Goal: Task Accomplishment & Management: Use online tool/utility

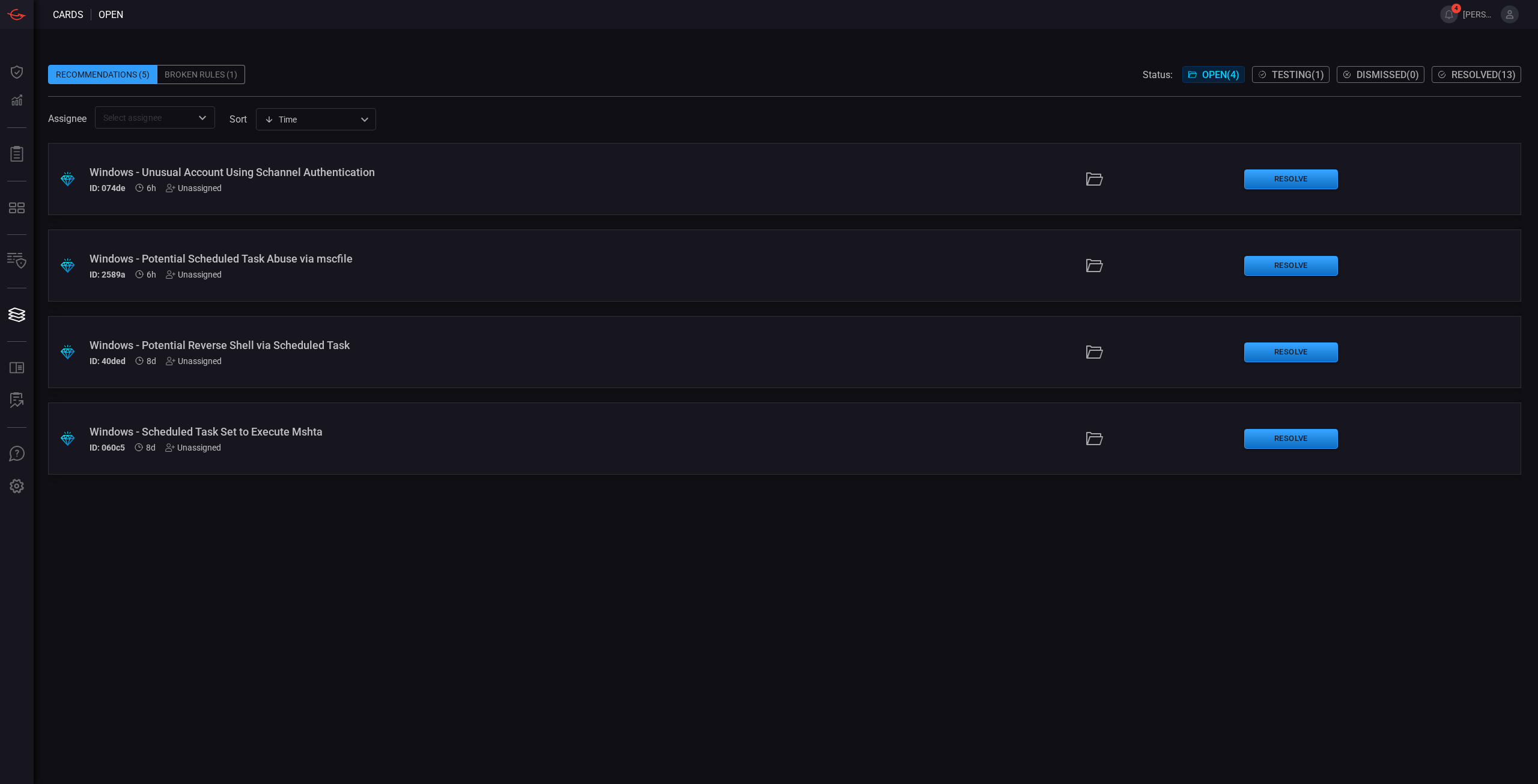
click at [590, 619] on div ".suggested_cards_icon{fill:url(#suggested_cards_icon);} Windows - Unusual Accou…" at bounding box center [784, 463] width 1473 height 641
click at [1307, 183] on button "Resolve" at bounding box center [1291, 179] width 94 height 20
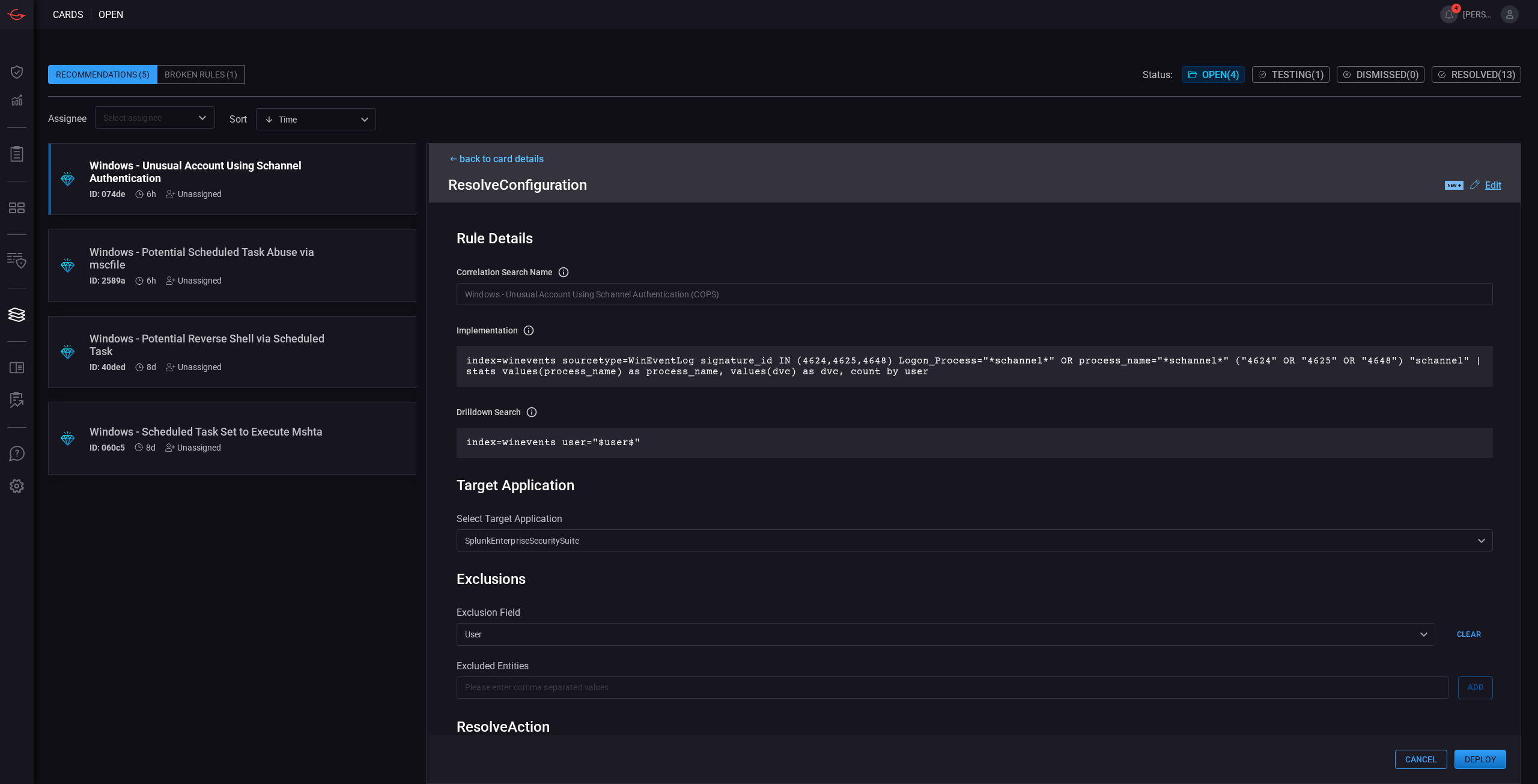
click at [1474, 765] on button "Deploy" at bounding box center [1480, 759] width 52 height 19
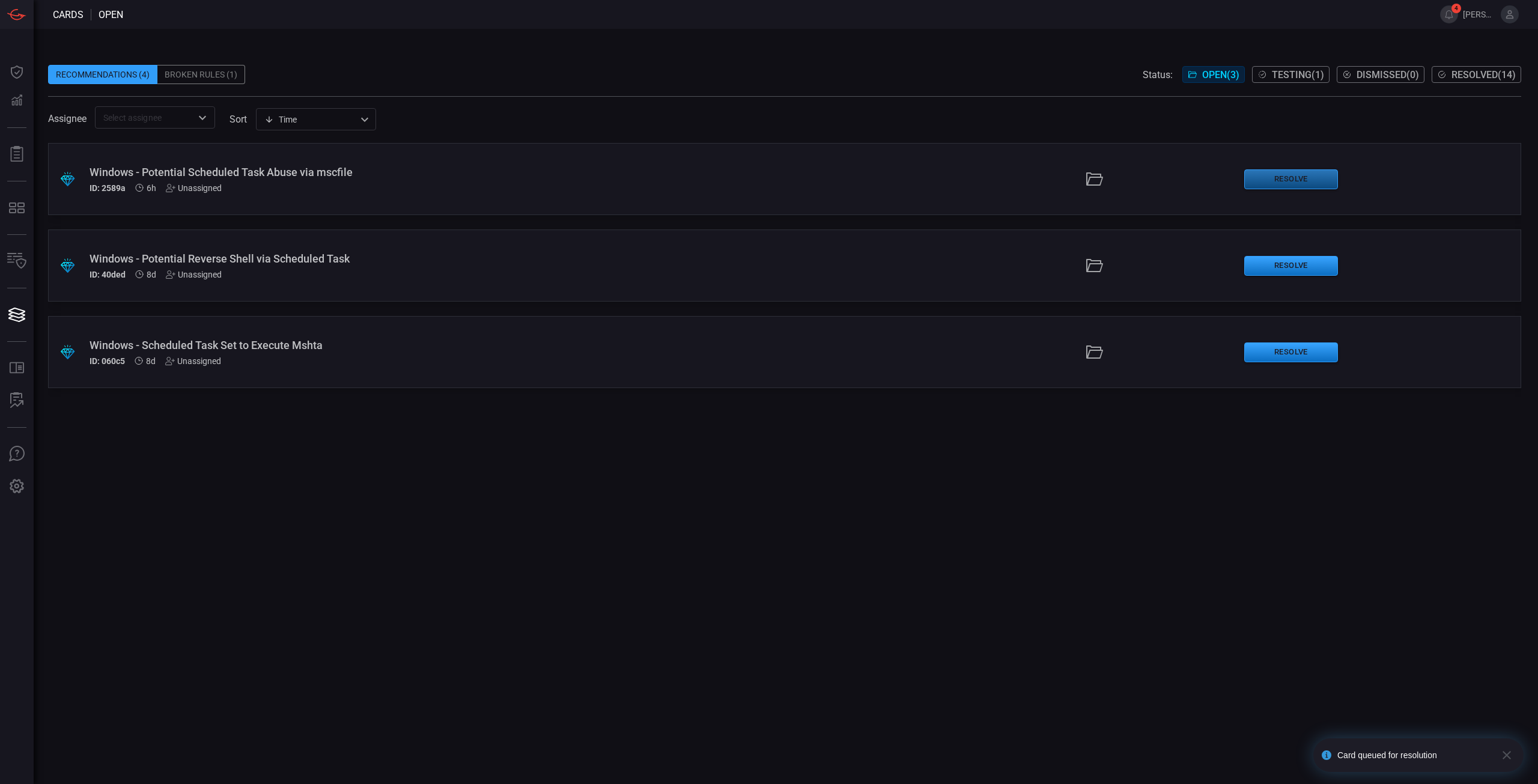
click at [1329, 180] on button "Resolve" at bounding box center [1291, 179] width 94 height 20
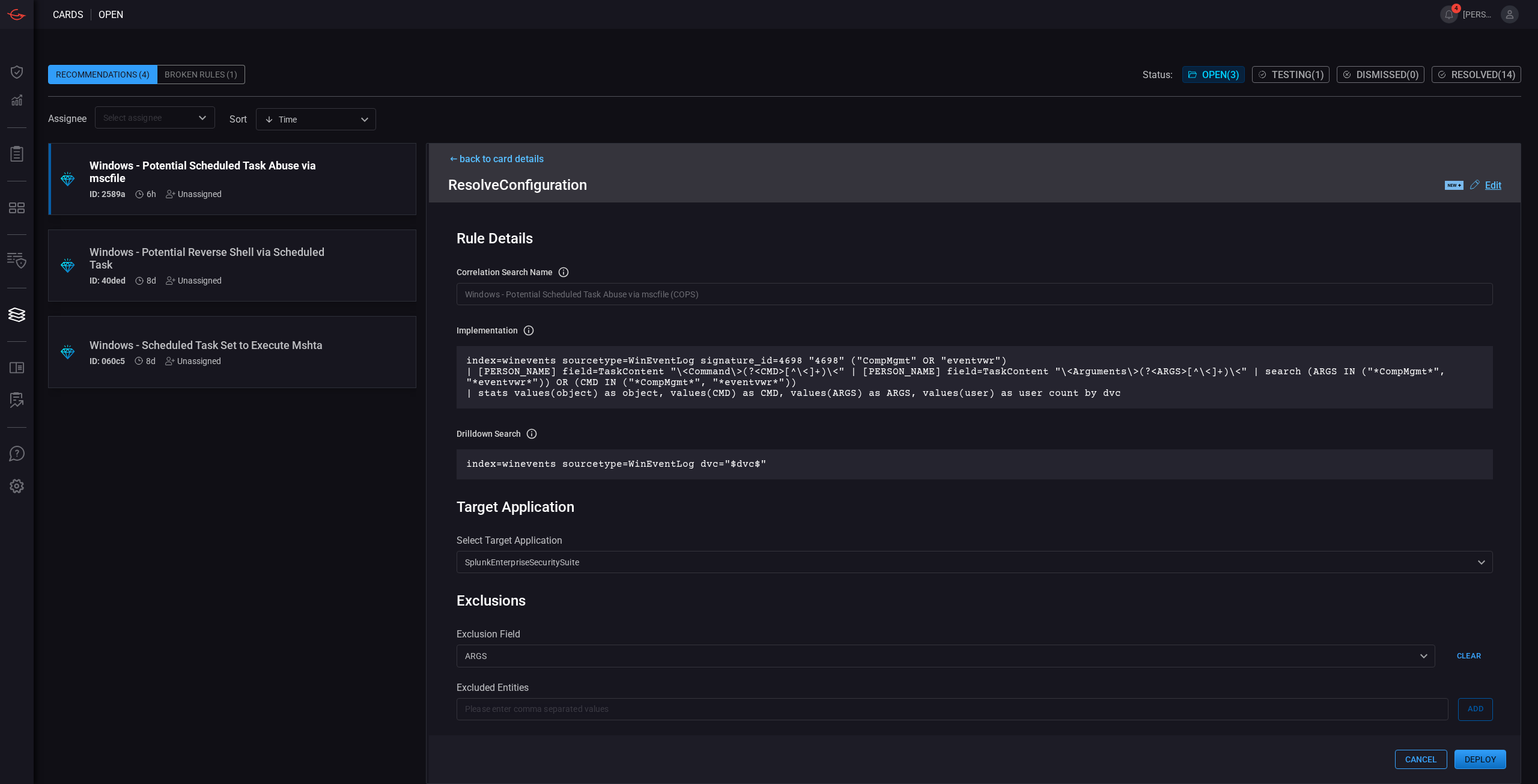
click at [866, 396] on p "index=winevents sourcetype=WinEventLog signature_id=4698 "4698" ("CompMgmt" OR …" at bounding box center [975, 377] width 1017 height 43
click at [867, 396] on p "index=winevents sourcetype=WinEventLog signature_id=4698 "4698" ("CompMgmt" OR …" at bounding box center [975, 377] width 1017 height 43
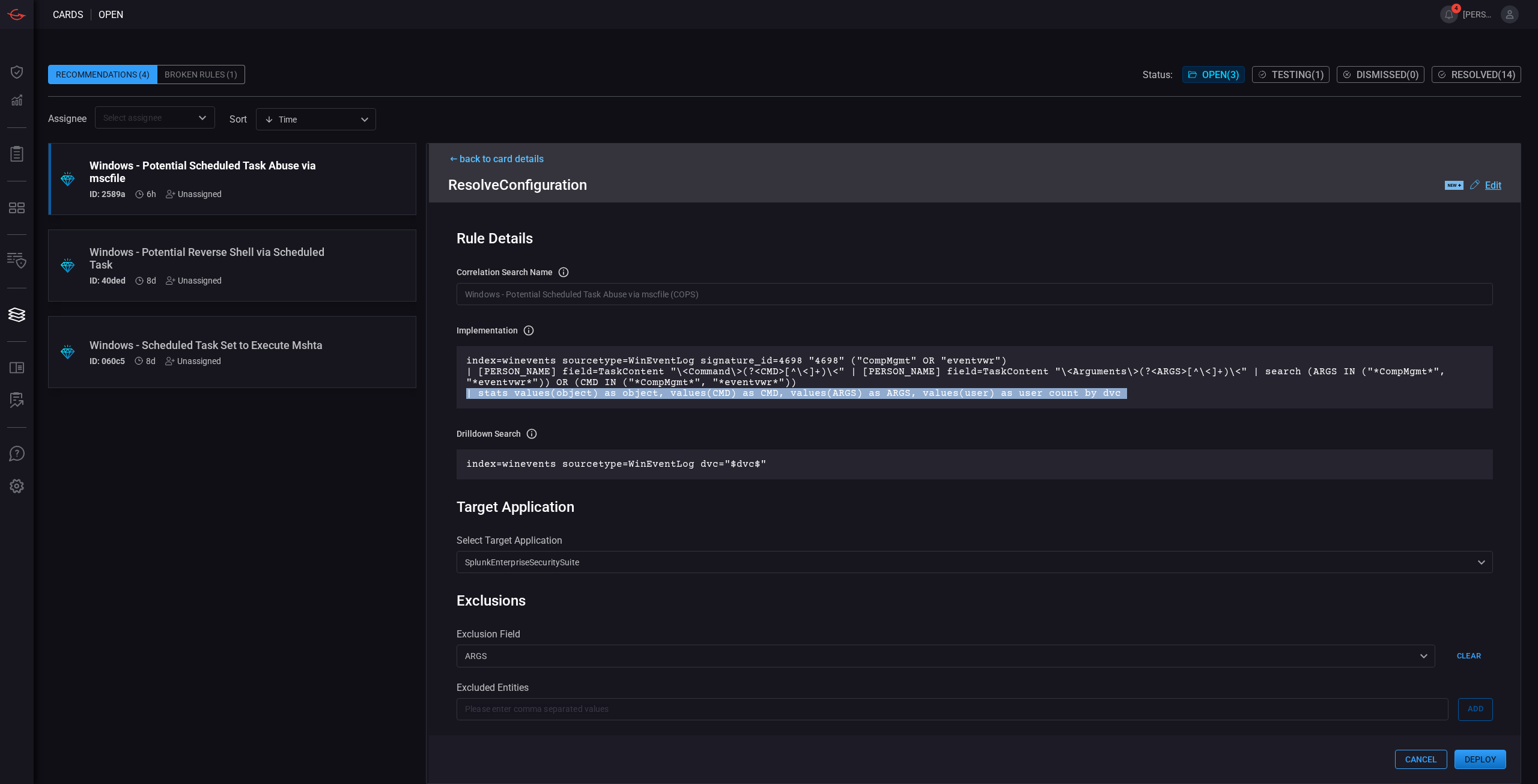
click at [867, 396] on p "index=winevents sourcetype=WinEventLog signature_id=4698 "4698" ("CompMgmt" OR …" at bounding box center [975, 377] width 1017 height 43
click at [868, 397] on p "index=winevents sourcetype=WinEventLog signature_id=4698 "4698" ("CompMgmt" OR …" at bounding box center [975, 377] width 1017 height 43
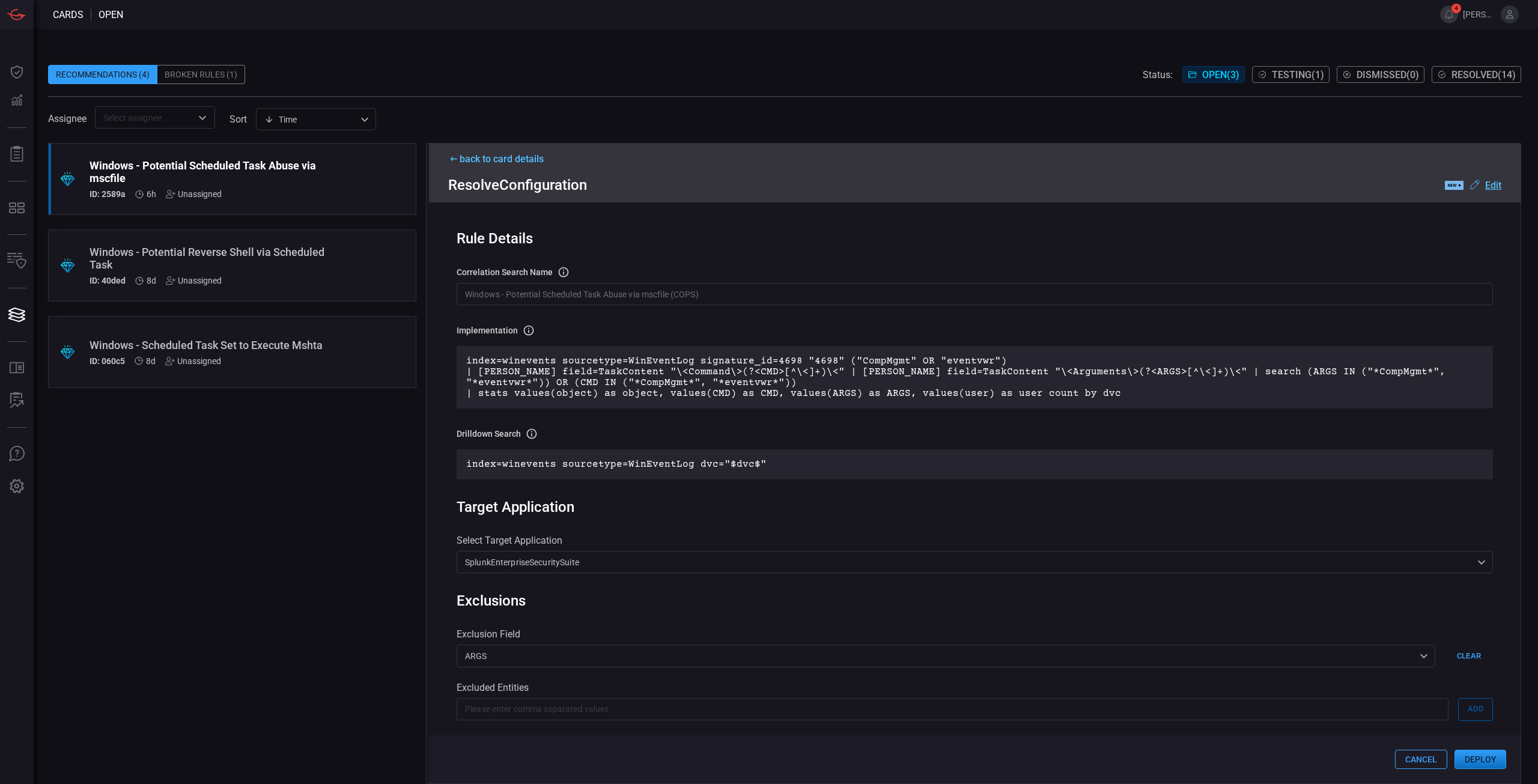
click at [887, 375] on p "index=winevents sourcetype=WinEventLog signature_id=4698 "4698" ("CompMgmt" OR …" at bounding box center [975, 377] width 1017 height 43
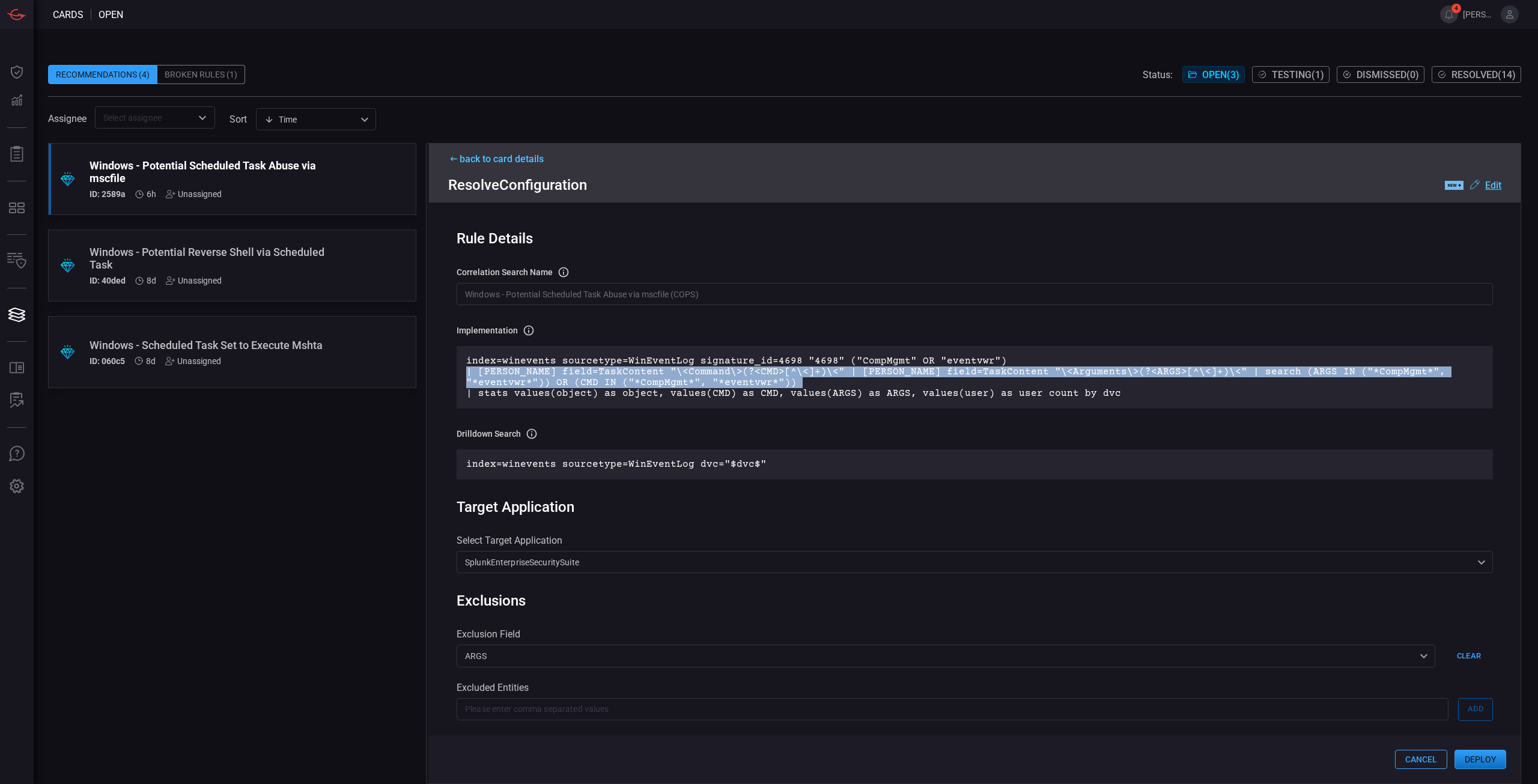
click at [887, 375] on p "index=winevents sourcetype=WinEventLog signature_id=4698 "4698" ("CompMgmt" OR …" at bounding box center [975, 377] width 1017 height 43
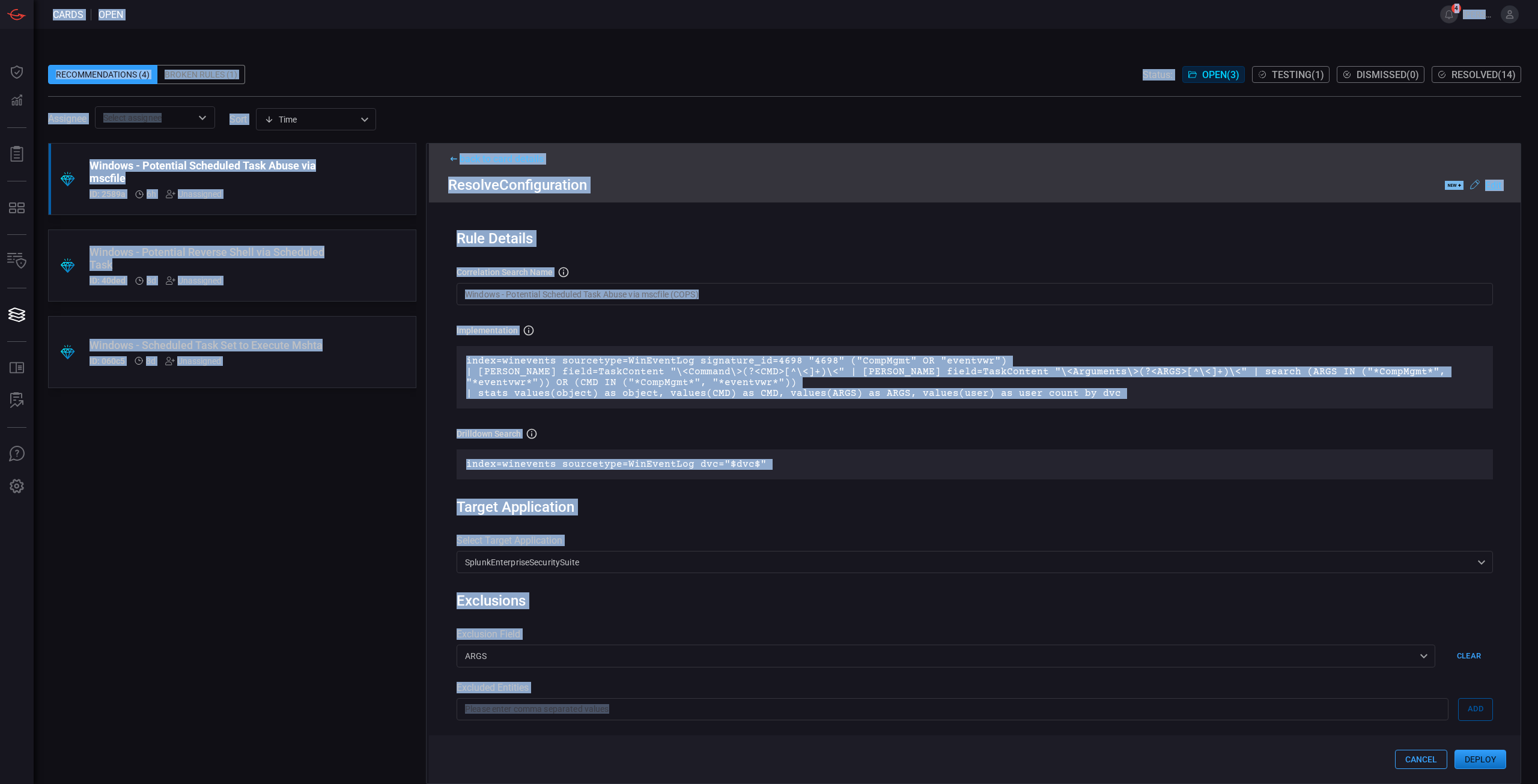
copy div "Lorem ipsu 0 dolor.sitame Consectet Adipiscin Elitseddoe Temporinci Utlabor Etd…"
click at [843, 372] on p "index=winevents sourcetype=WinEventLog signature_id=4698 "4698" ("CompMgmt" OR …" at bounding box center [975, 377] width 1017 height 43
click at [1069, 390] on p "index=winevents sourcetype=WinEventLog signature_id=4698 "4698" ("CompMgmt" OR …" at bounding box center [975, 377] width 1017 height 43
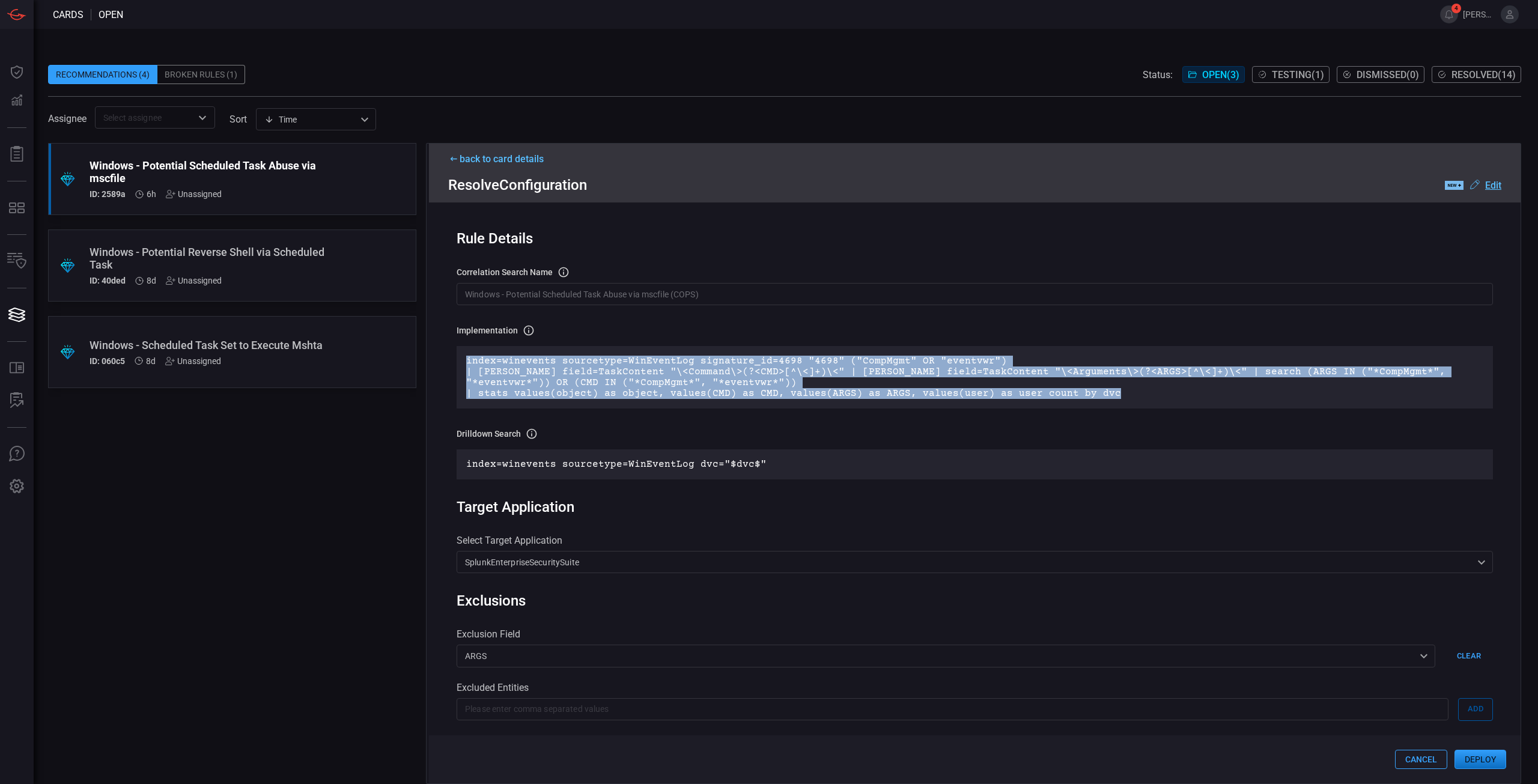
drag, startPoint x: 1110, startPoint y: 400, endPoint x: 466, endPoint y: 362, distance: 645.1
click at [466, 362] on p "index=winevents sourcetype=WinEventLog signature_id=4698 "4698" ("CompMgmt" OR …" at bounding box center [975, 377] width 1017 height 43
copy p "index=winevents sourcetype=WinEventLog signature_id=4698 "4698" ("CompMgmt" OR …"
click at [653, 365] on p "index=winevents sourcetype=WinEventLog signature_id=4698 "4698" ("CompMgmt" OR …" at bounding box center [975, 377] width 1017 height 43
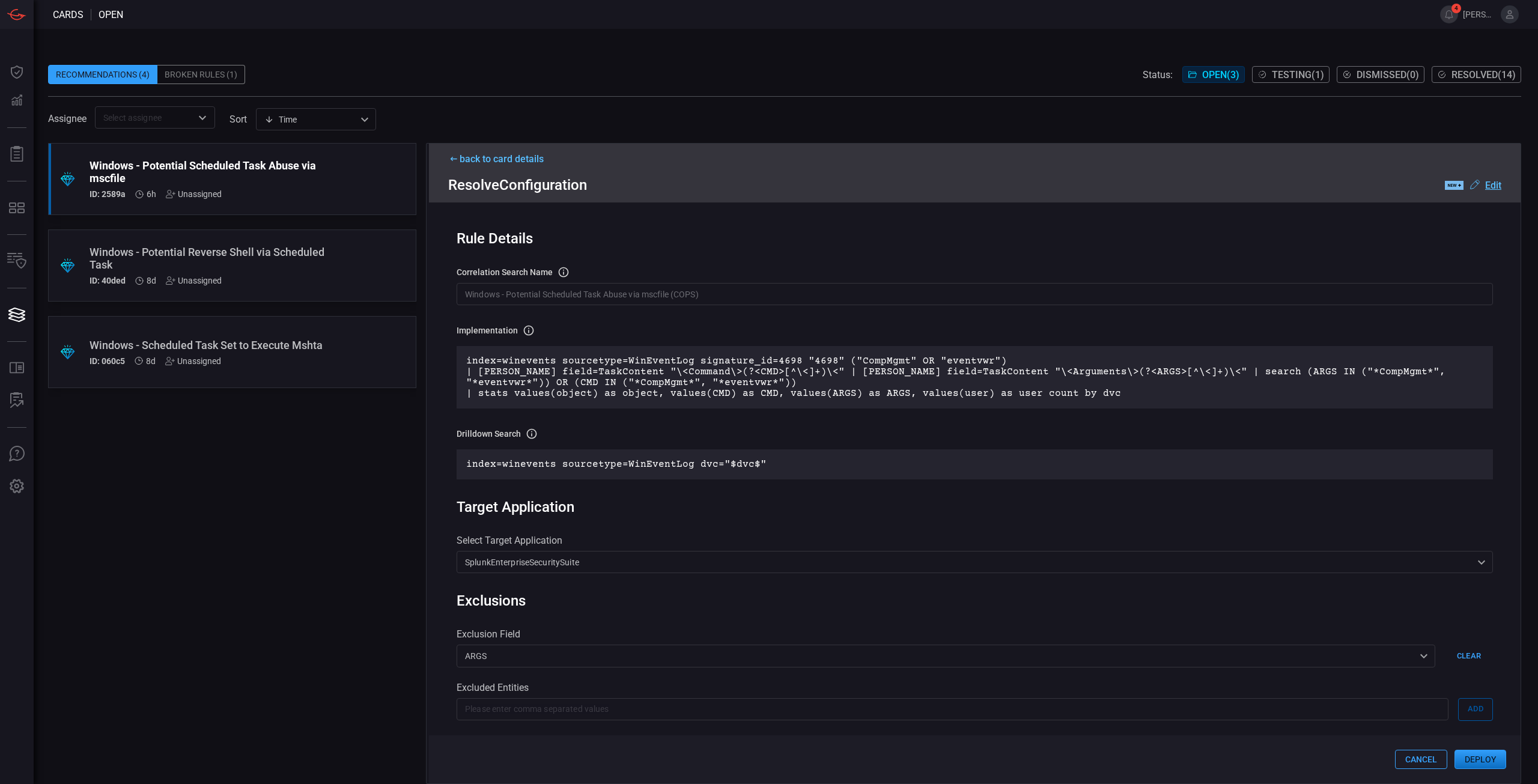
click at [1470, 761] on button "Deploy" at bounding box center [1480, 759] width 52 height 19
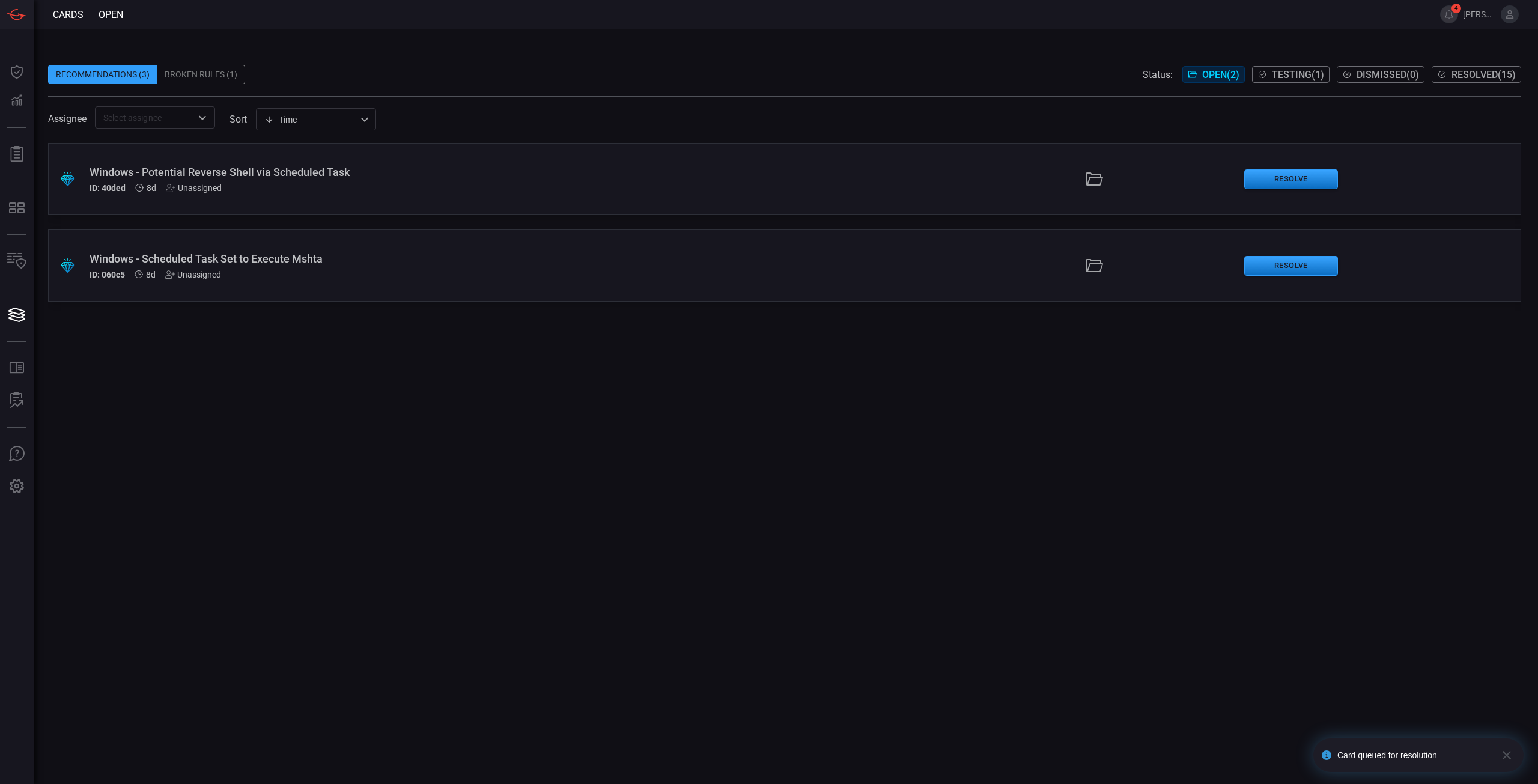
click at [237, 177] on div "Windows - Potential Reverse Shell via Scheduled Task" at bounding box center [376, 172] width 573 height 13
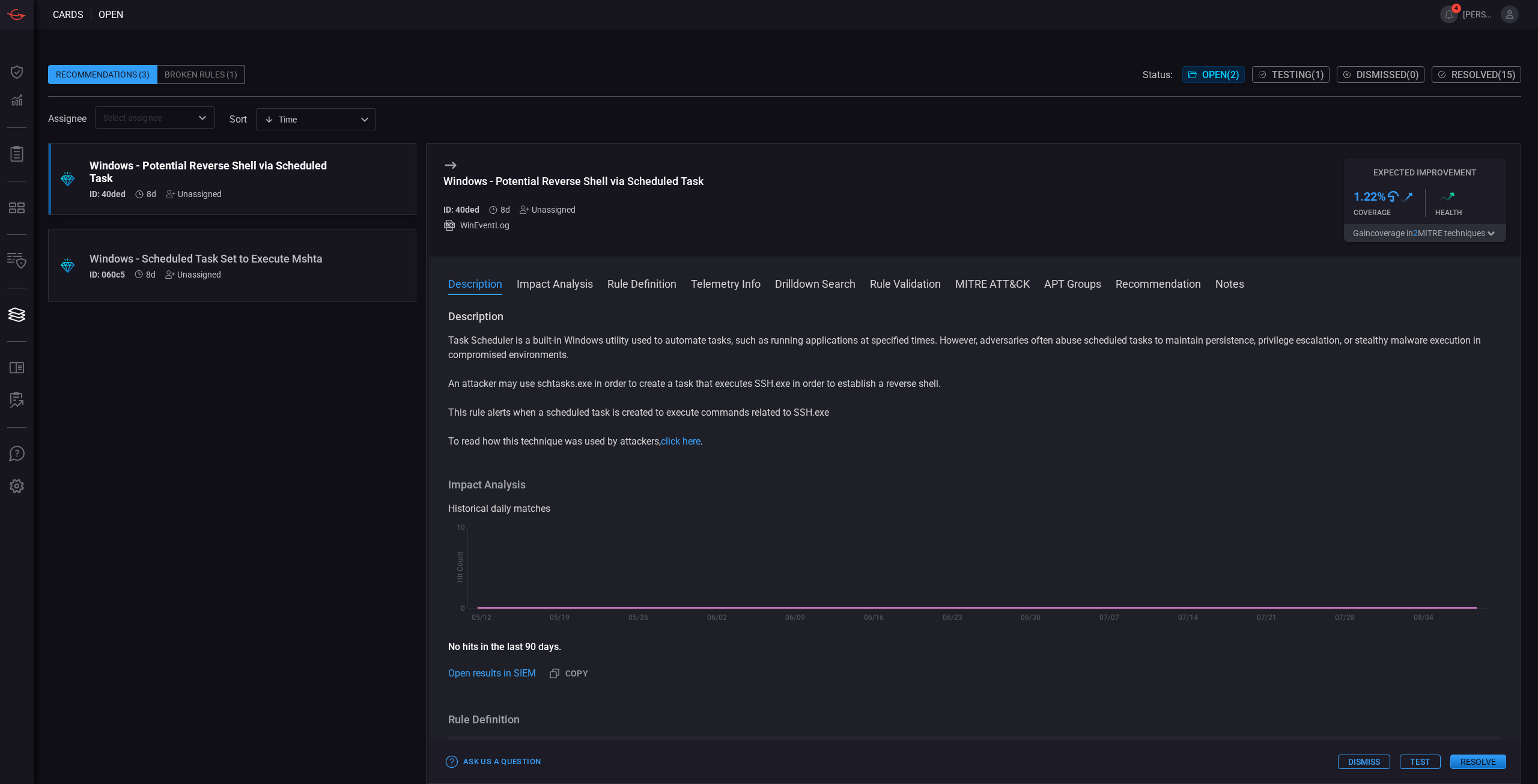
click at [560, 290] on button "Impact Analysis" at bounding box center [554, 283] width 77 height 14
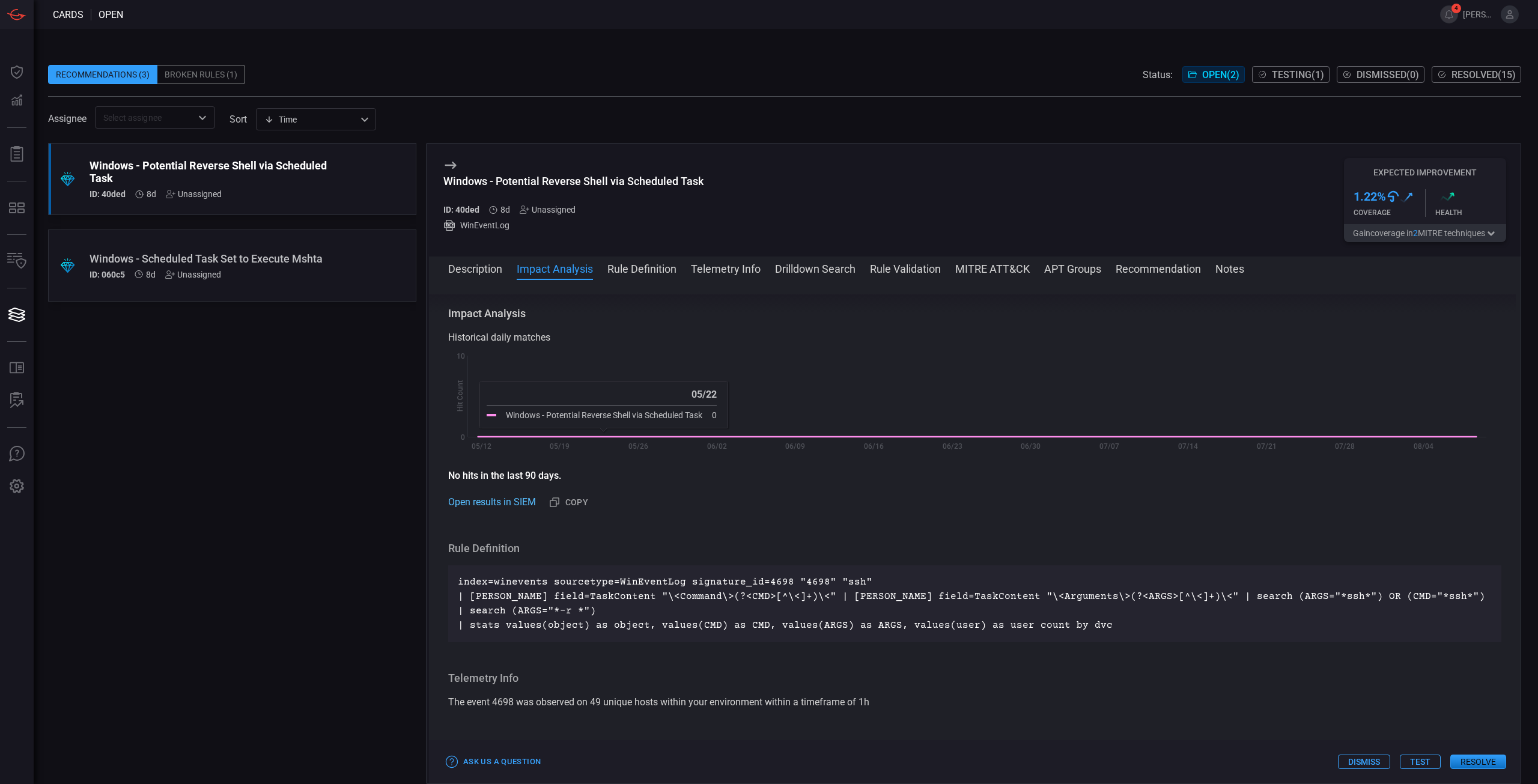
click at [524, 504] on link "Open results in SIEM" at bounding box center [492, 502] width 88 height 14
click at [1427, 772] on div "Ask Us a Question Dismiss Test Resolve" at bounding box center [975, 761] width 1091 height 43
click at [1427, 767] on button "Test" at bounding box center [1420, 761] width 41 height 14
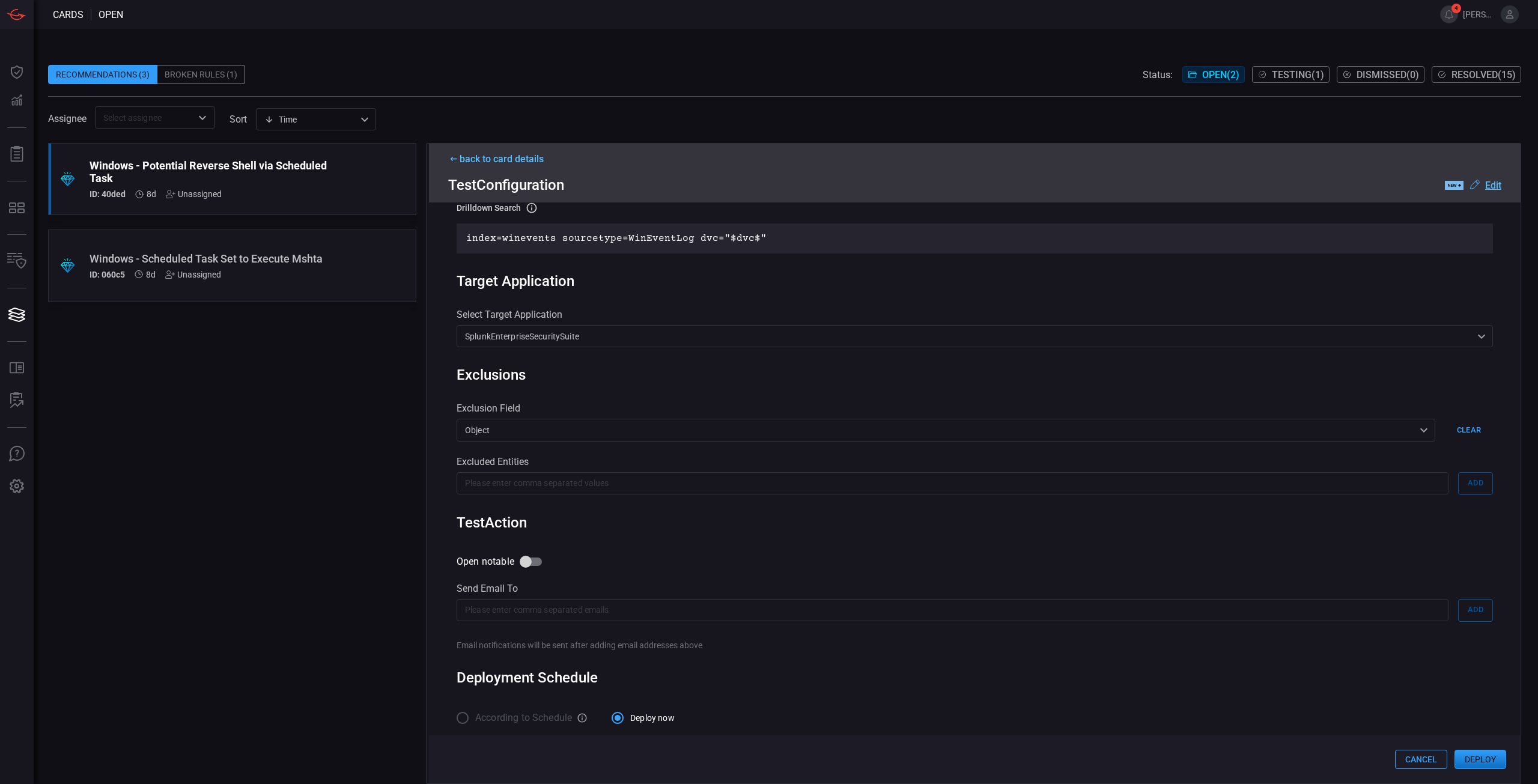
scroll to position [0, 0]
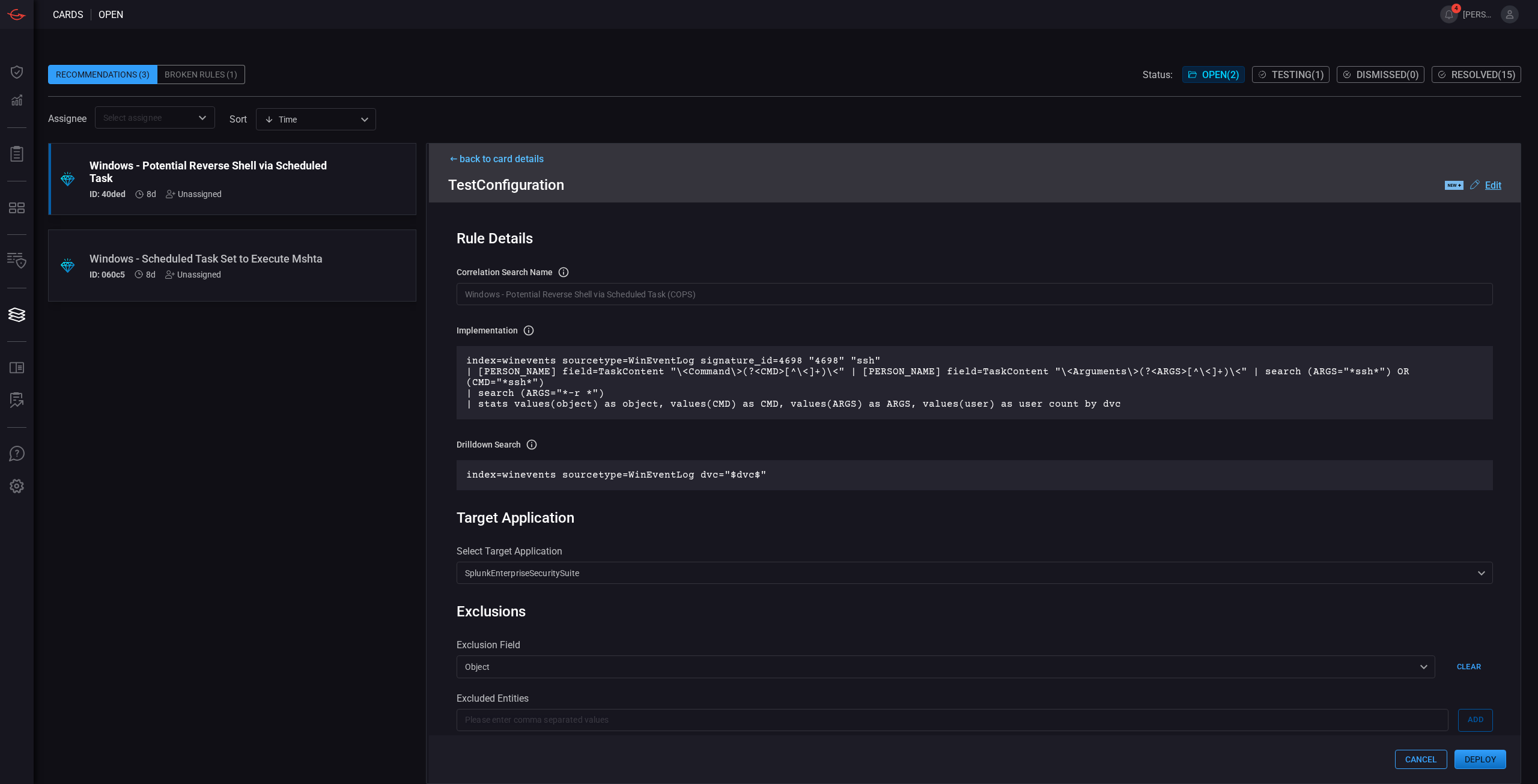
click at [502, 158] on div "back to card details" at bounding box center [975, 158] width 1053 height 11
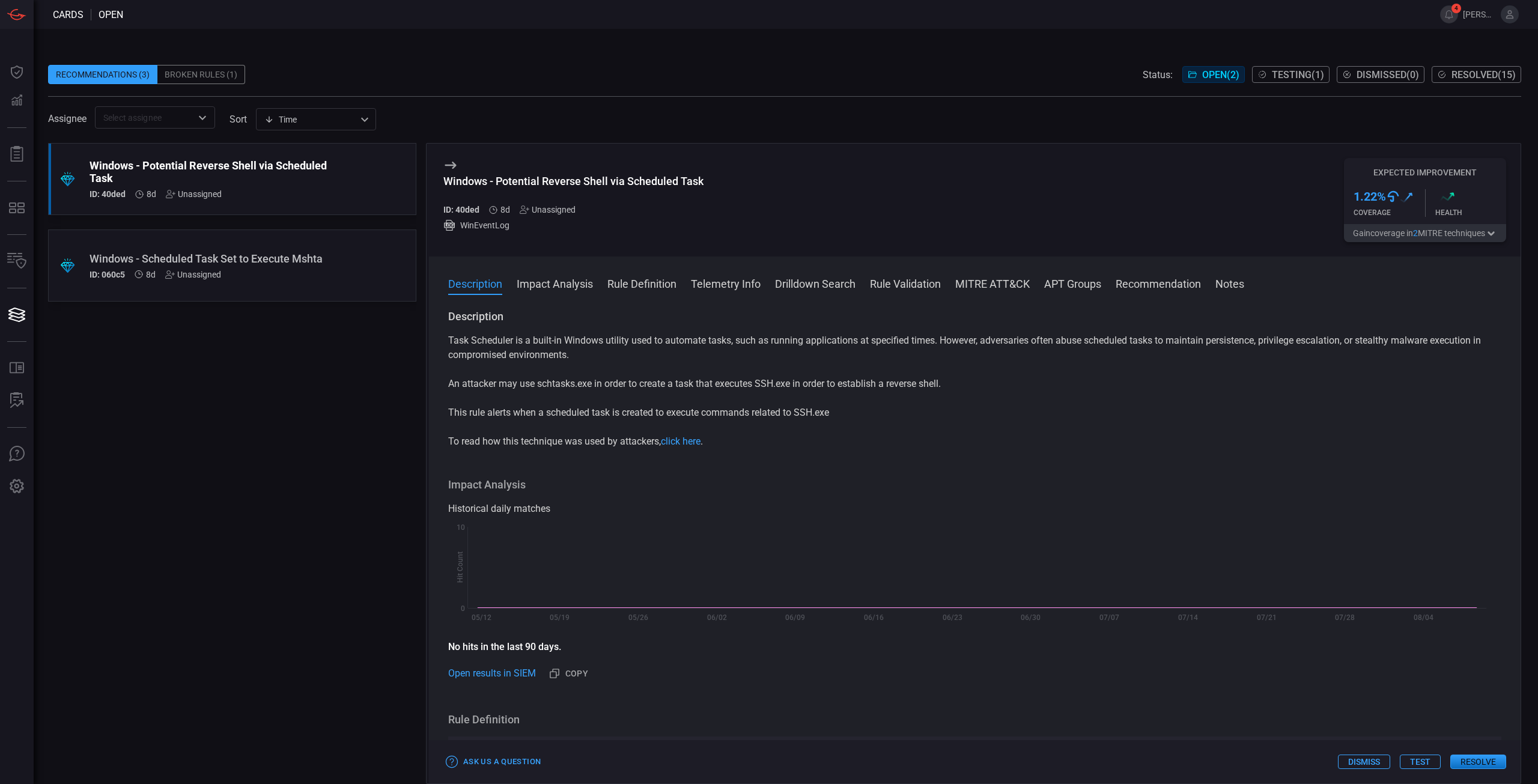
click at [753, 282] on button "Telemetry Info" at bounding box center [726, 283] width 70 height 14
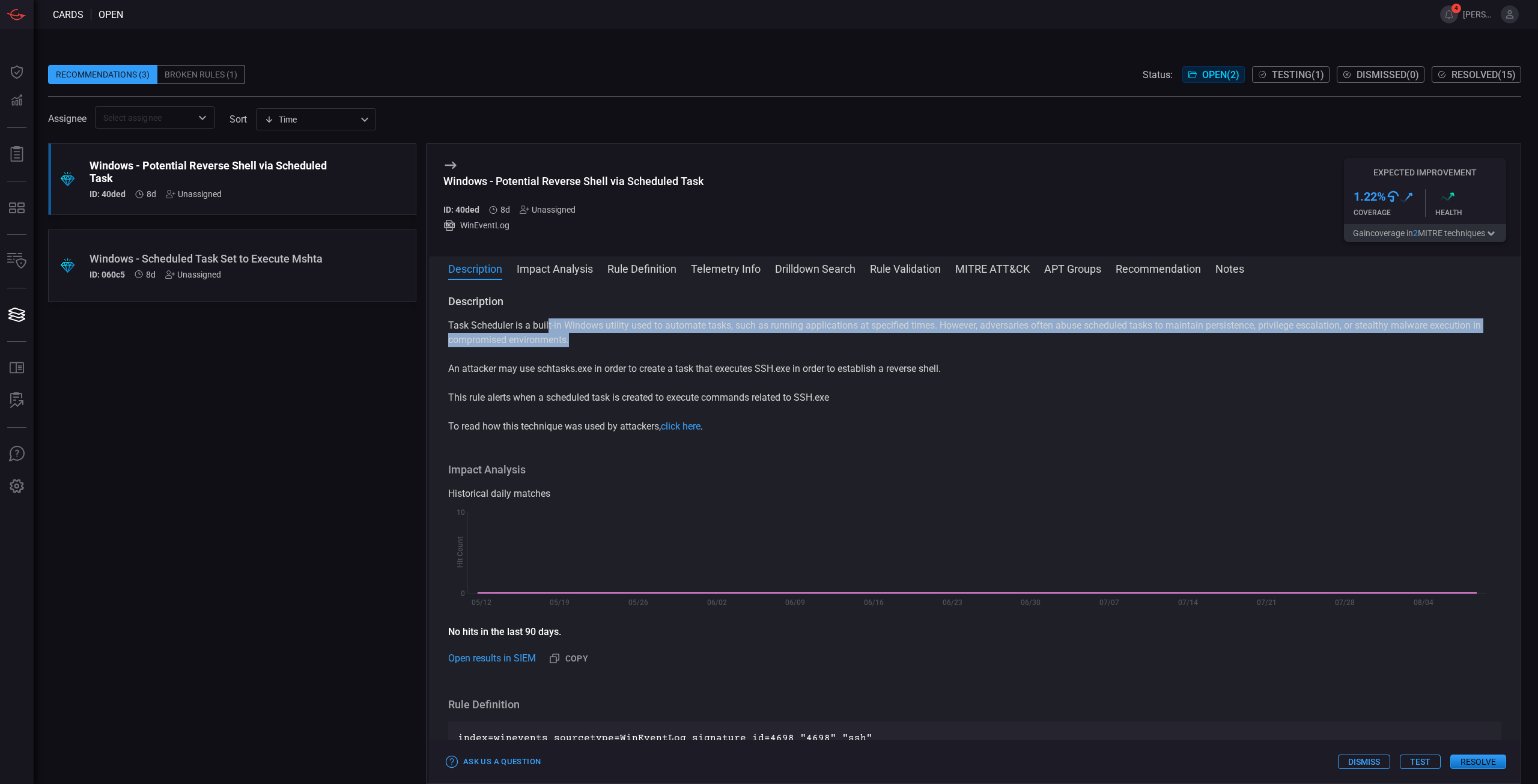
drag, startPoint x: 551, startPoint y: 331, endPoint x: 692, endPoint y: 356, distance: 143.2
click at [626, 343] on p "Task Scheduler is a built-in Windows utility used to automate tasks, such as ru…" at bounding box center [975, 333] width 1053 height 29
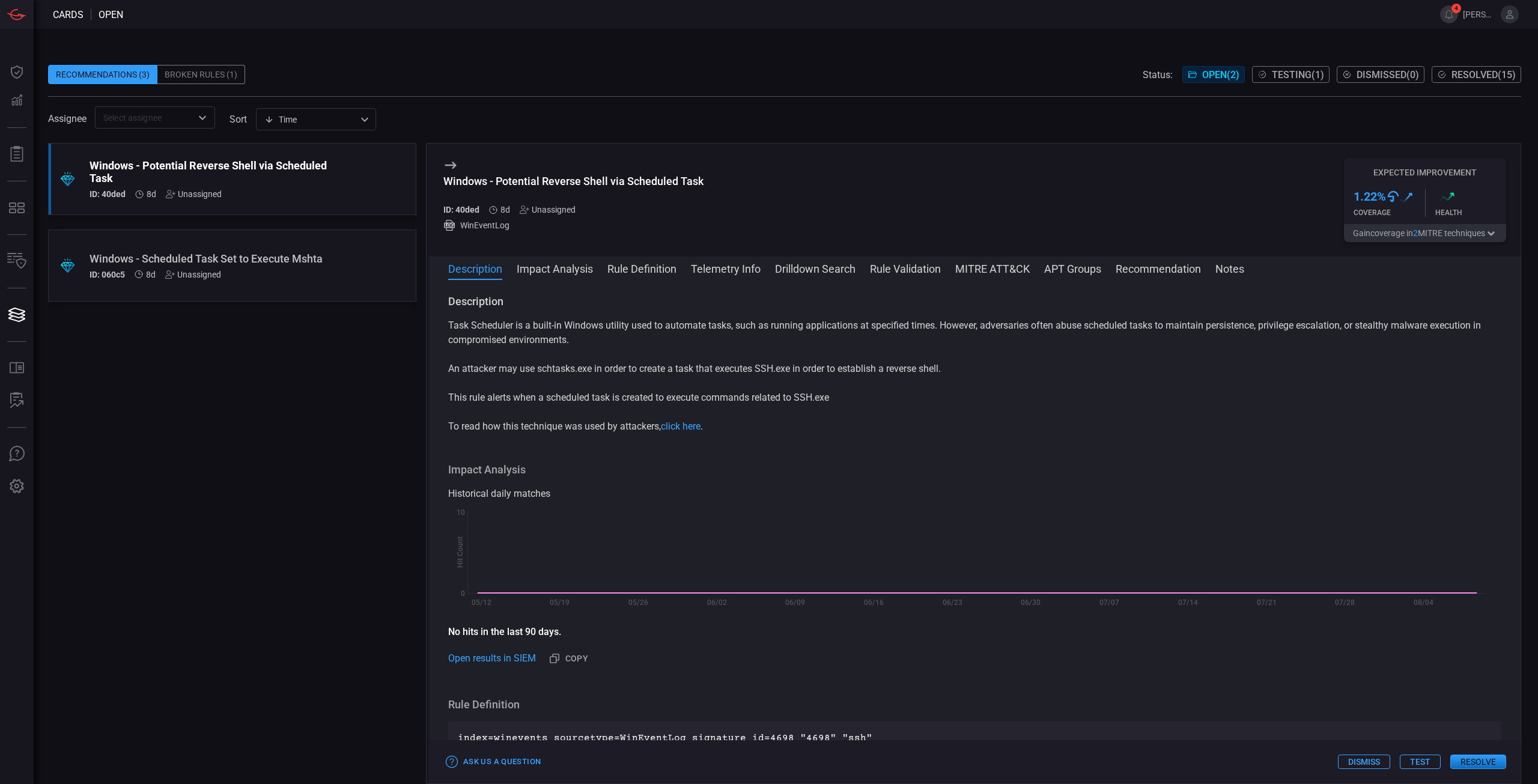
click at [694, 356] on div "Task Scheduler is a built-in Windows utility used to automate tasks, such as ru…" at bounding box center [975, 376] width 1053 height 115
click at [1483, 767] on button "Resolve" at bounding box center [1478, 761] width 56 height 14
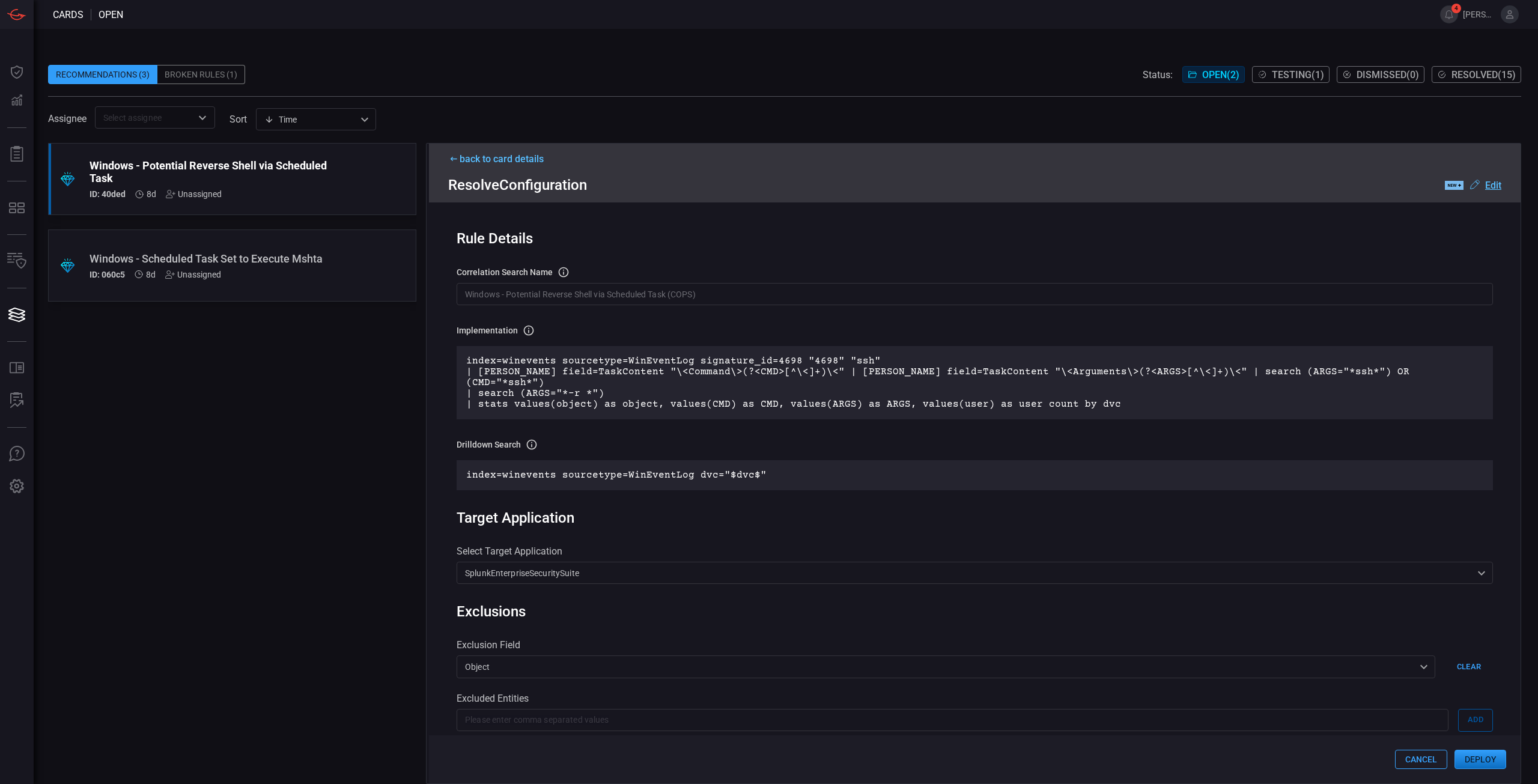
click at [1477, 761] on button "Deploy" at bounding box center [1480, 759] width 52 height 19
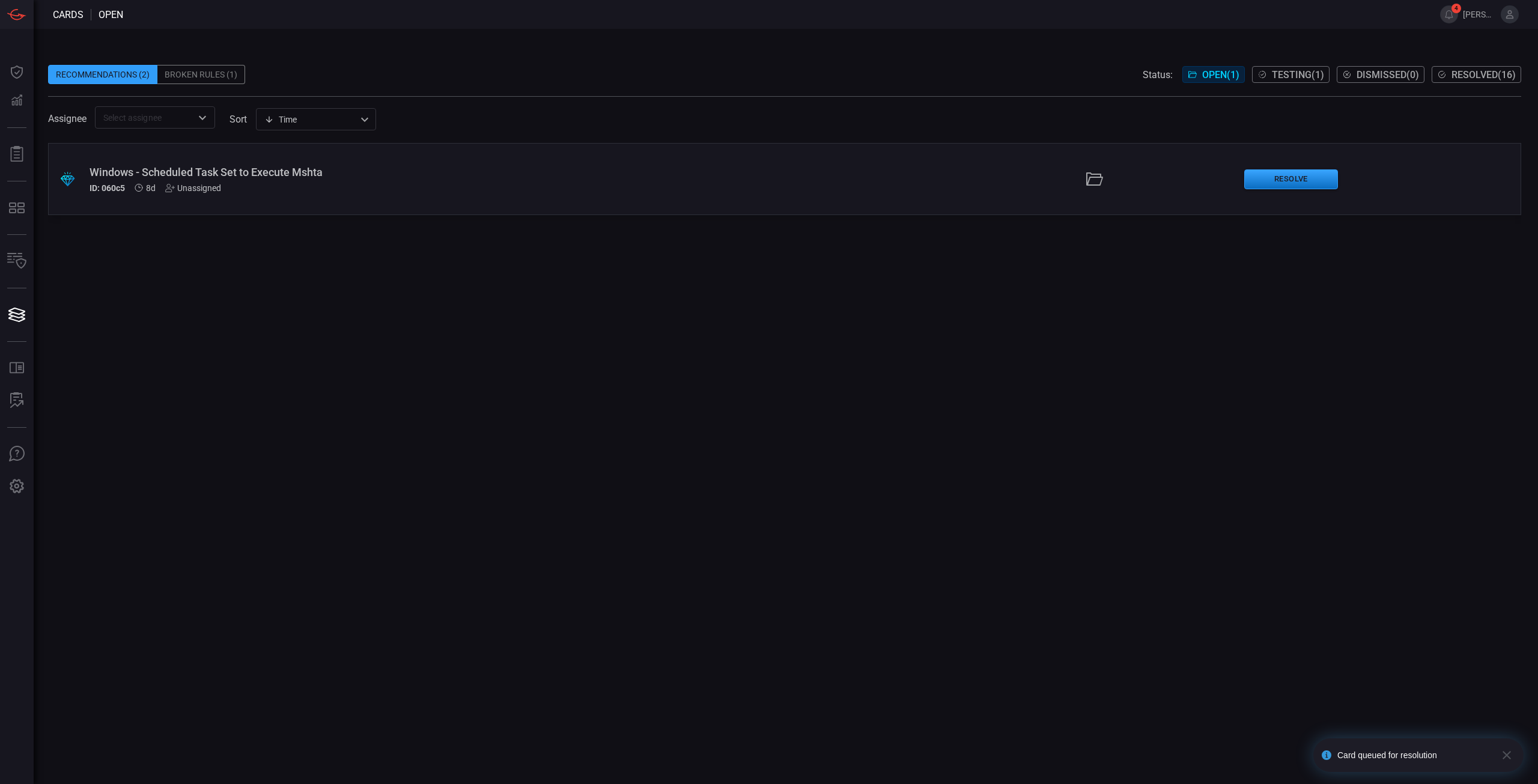
click at [290, 180] on div "Windows - Scheduled Task Set to Execute Mshta ID: 060c5 8d Unassigned" at bounding box center [376, 180] width 573 height 27
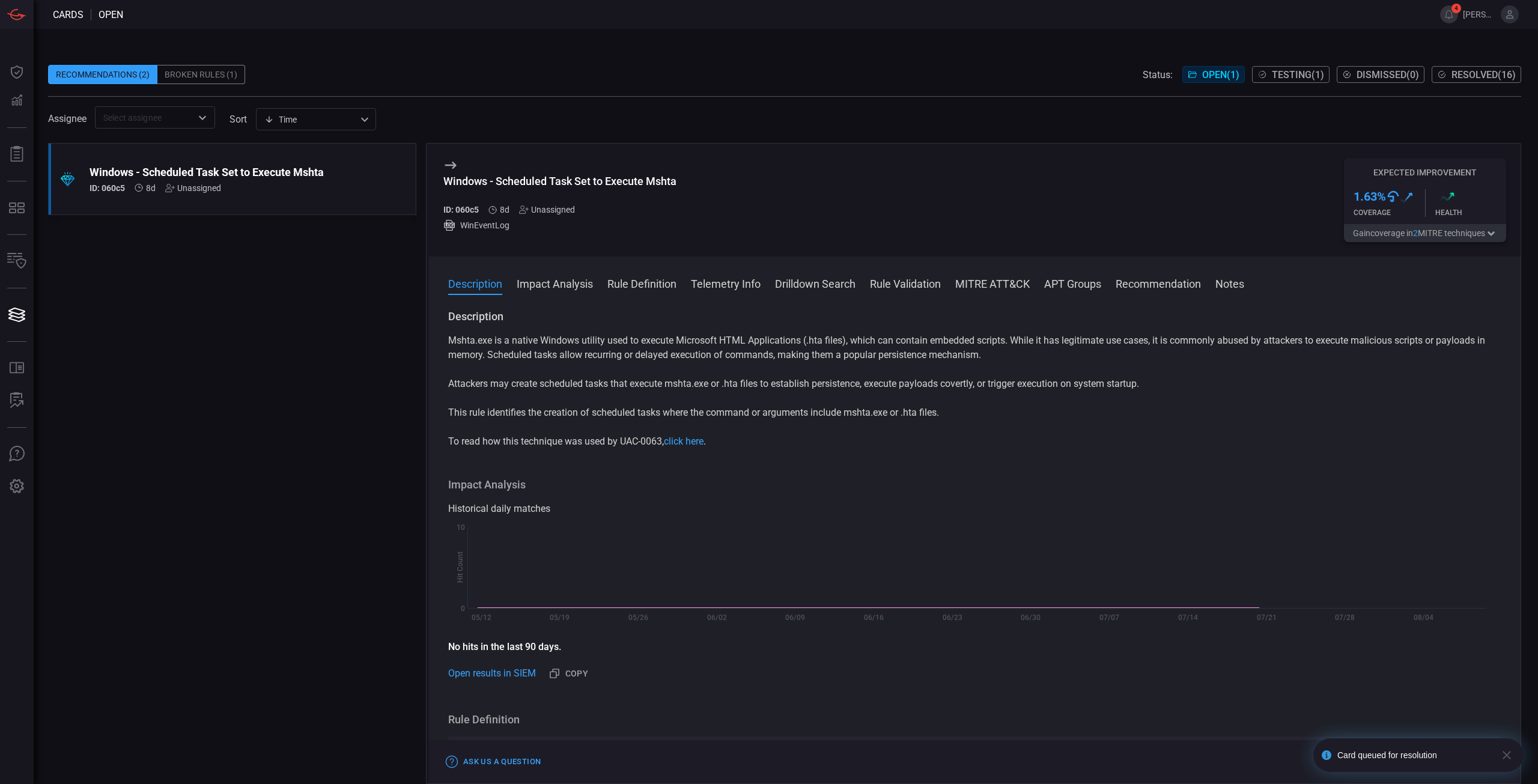
click at [644, 377] on div "Mshta.exe is a native Windows utility used to execute Microsoft HTML Applicatio…" at bounding box center [975, 391] width 1053 height 115
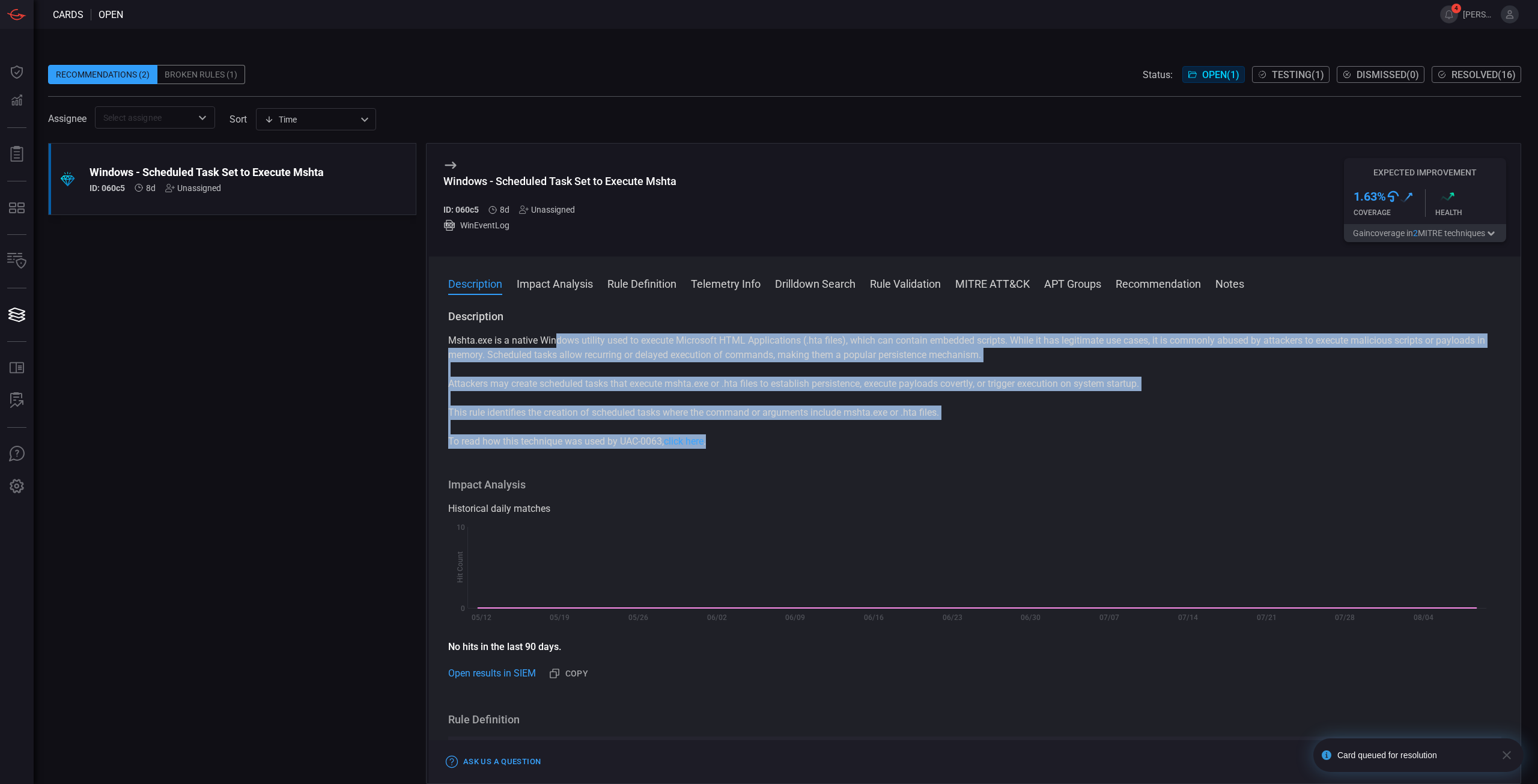
drag, startPoint x: 557, startPoint y: 327, endPoint x: 1166, endPoint y: 436, distance: 618.7
click at [1166, 436] on div "Description Mshta.exe is a native Windows utility used to execute Microsoft HTM…" at bounding box center [975, 379] width 1053 height 140
click at [1166, 436] on p "To read how this technique was used by UAC-0063, click here ." at bounding box center [975, 441] width 1053 height 14
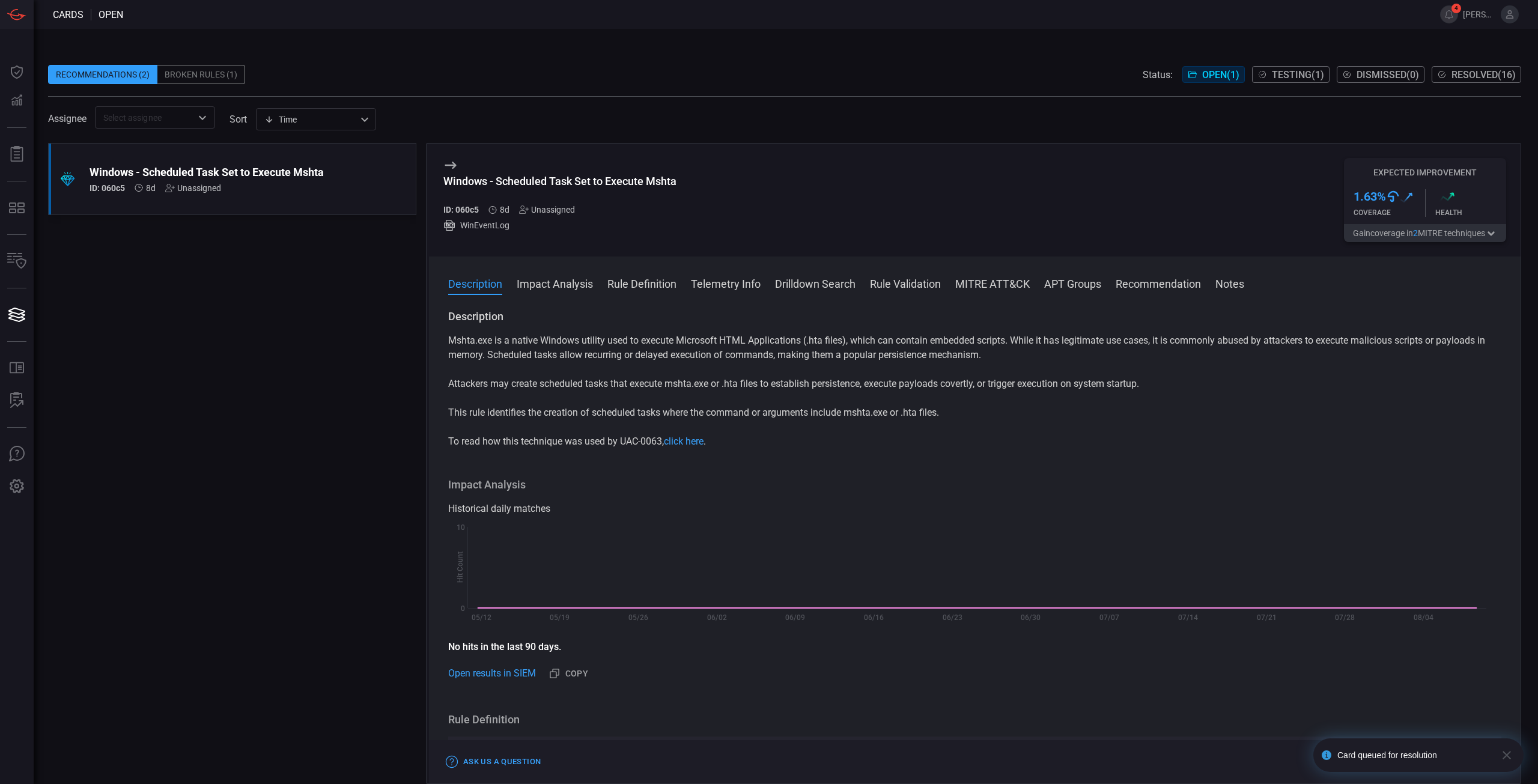
click at [1166, 437] on p "To read how this technique was used by UAC-0063, click here ." at bounding box center [975, 441] width 1053 height 14
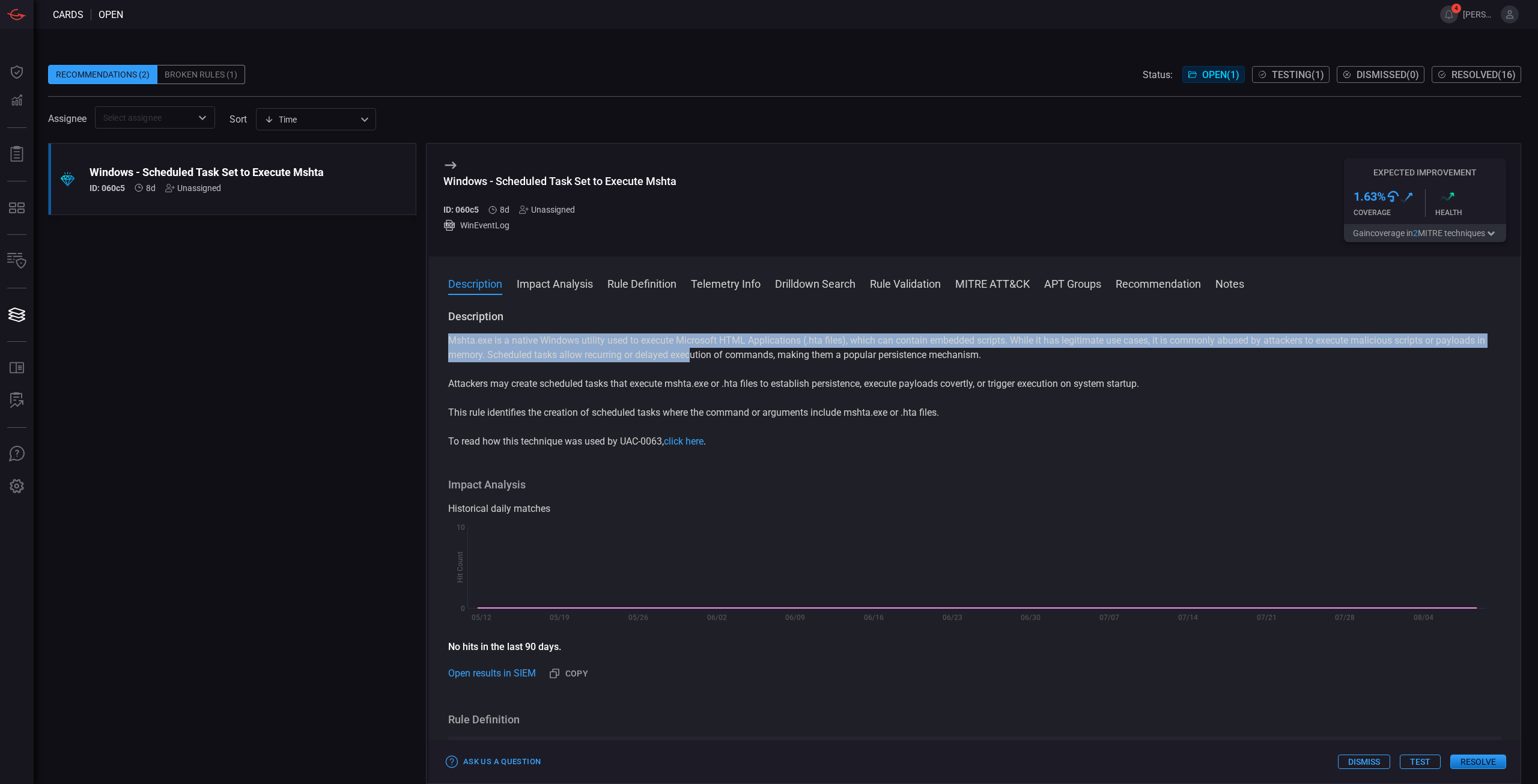
drag, startPoint x: 705, startPoint y: 359, endPoint x: 749, endPoint y: 379, distance: 48.3
click at [749, 379] on div "Mshta.exe is a native Windows utility used to execute Microsoft HTML Applicatio…" at bounding box center [975, 391] width 1053 height 115
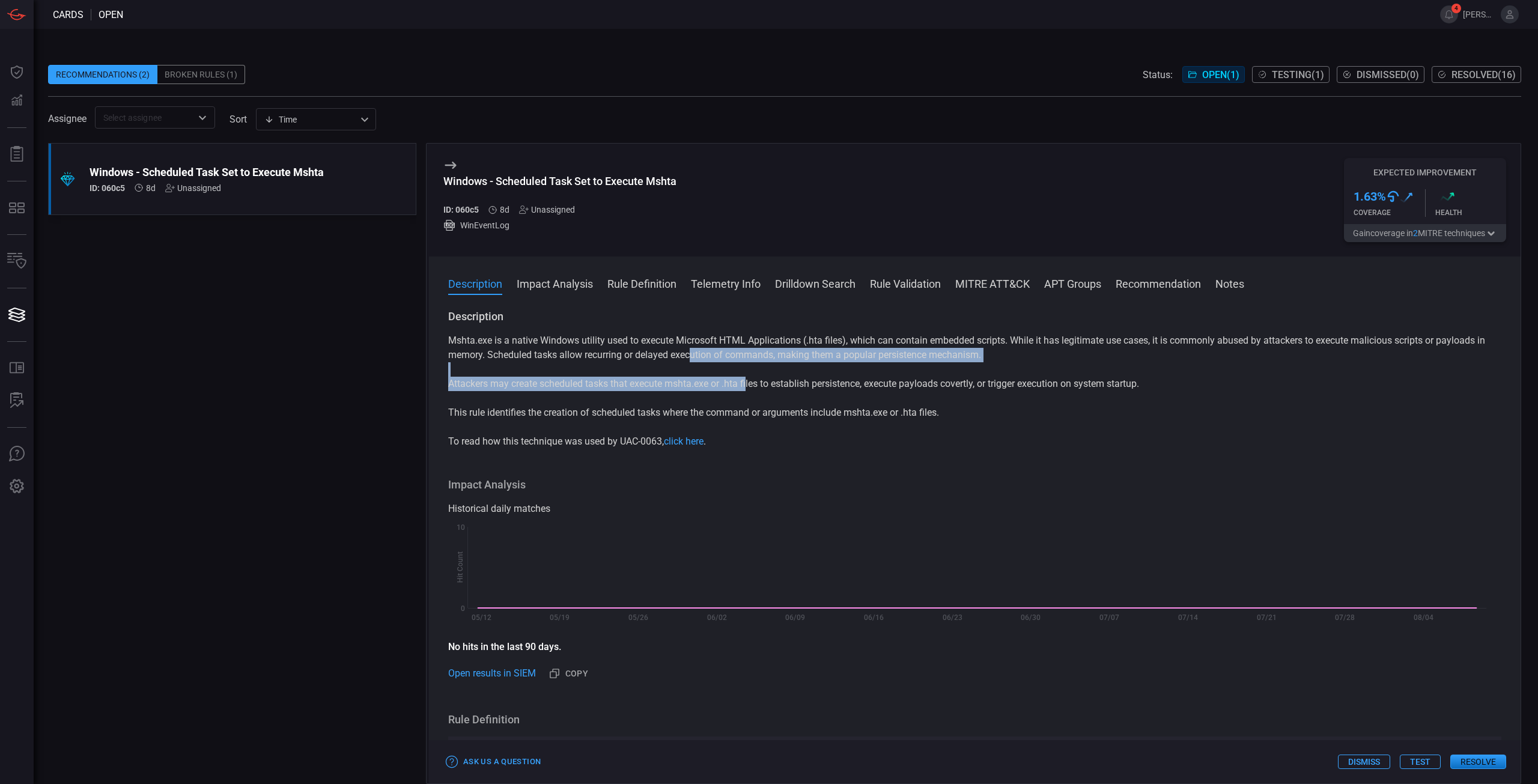
click at [749, 379] on p "Attackers may create scheduled tasks that execute mshta.exe or .hta files to es…" at bounding box center [975, 384] width 1053 height 14
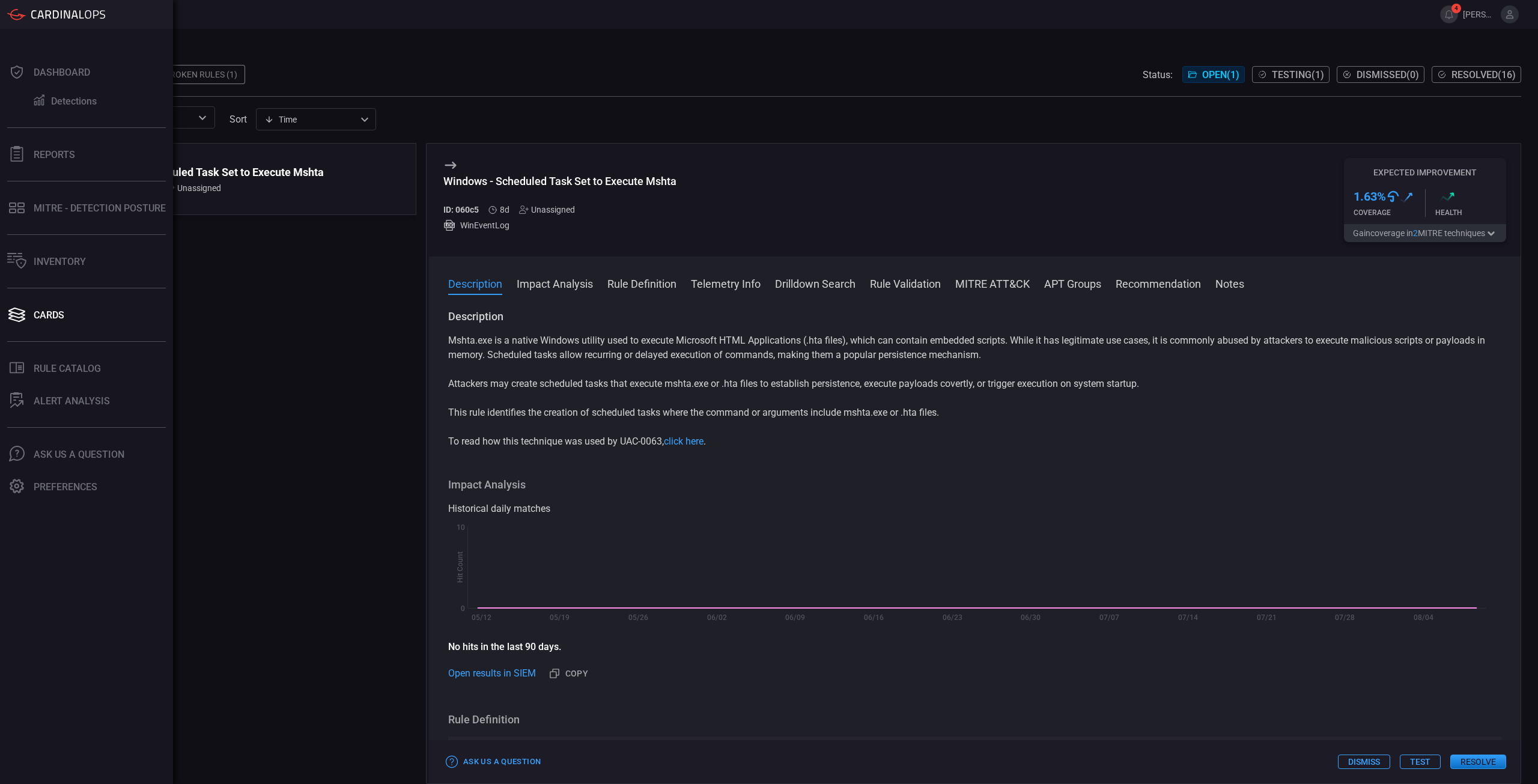
click at [727, 375] on div "Mshta.exe is a native Windows utility used to execute Microsoft HTML Applicatio…" at bounding box center [975, 391] width 1053 height 115
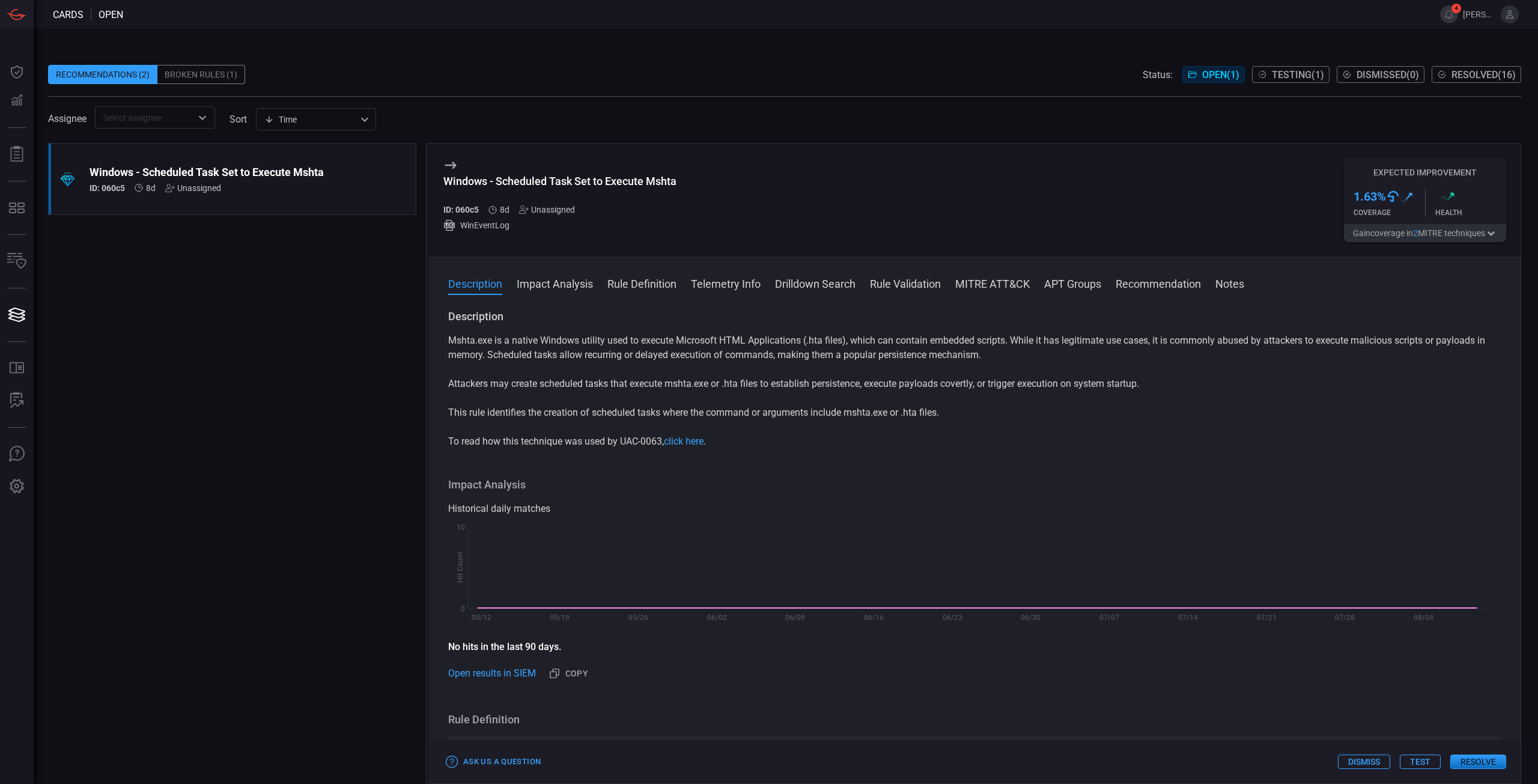
click at [802, 395] on div "Mshta.exe is a native Windows utility used to execute Microsoft HTML Applicatio…" at bounding box center [975, 391] width 1053 height 115
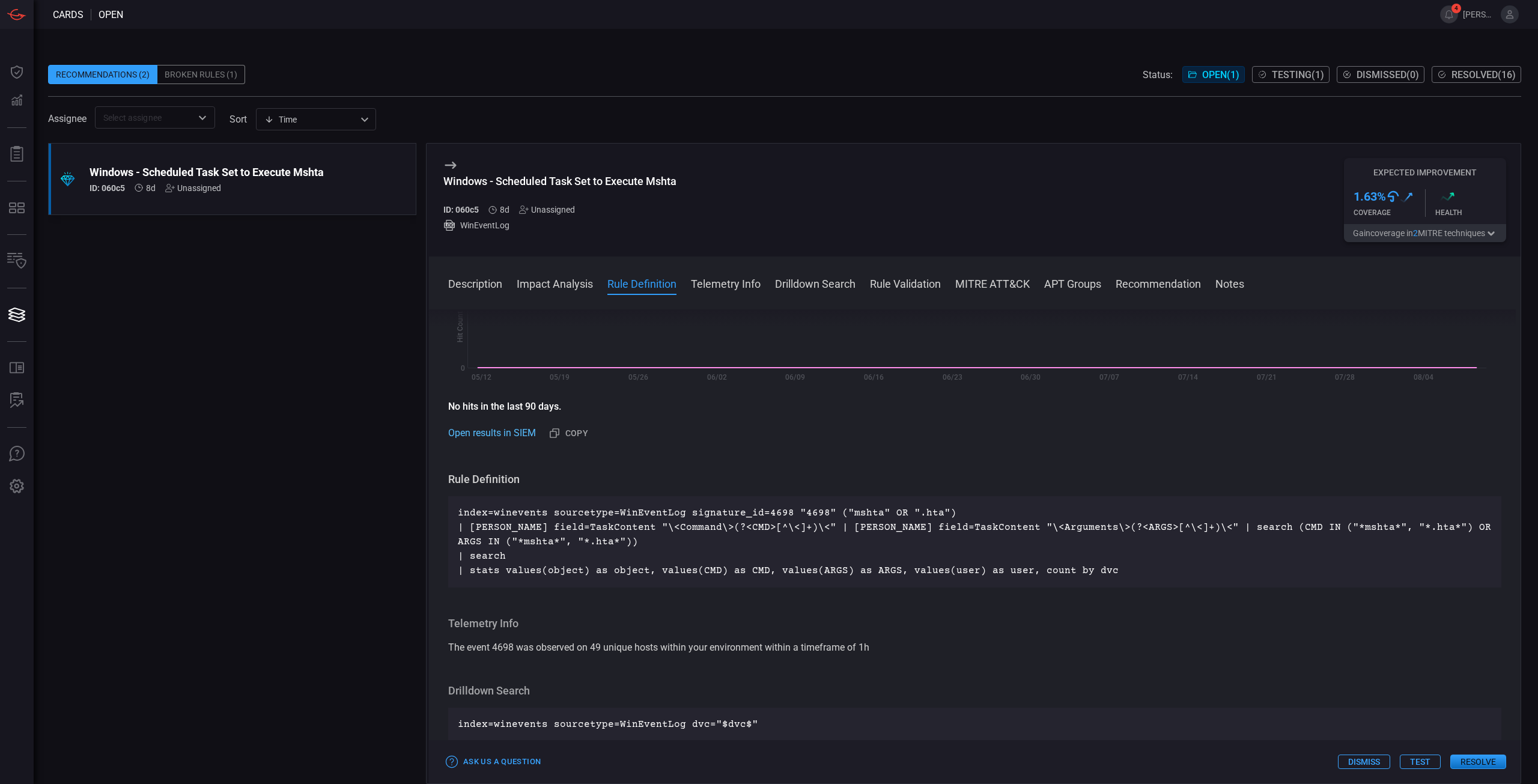
click at [516, 428] on link "Open results in SIEM" at bounding box center [492, 433] width 88 height 14
click at [1472, 764] on button "Resolve" at bounding box center [1478, 761] width 56 height 14
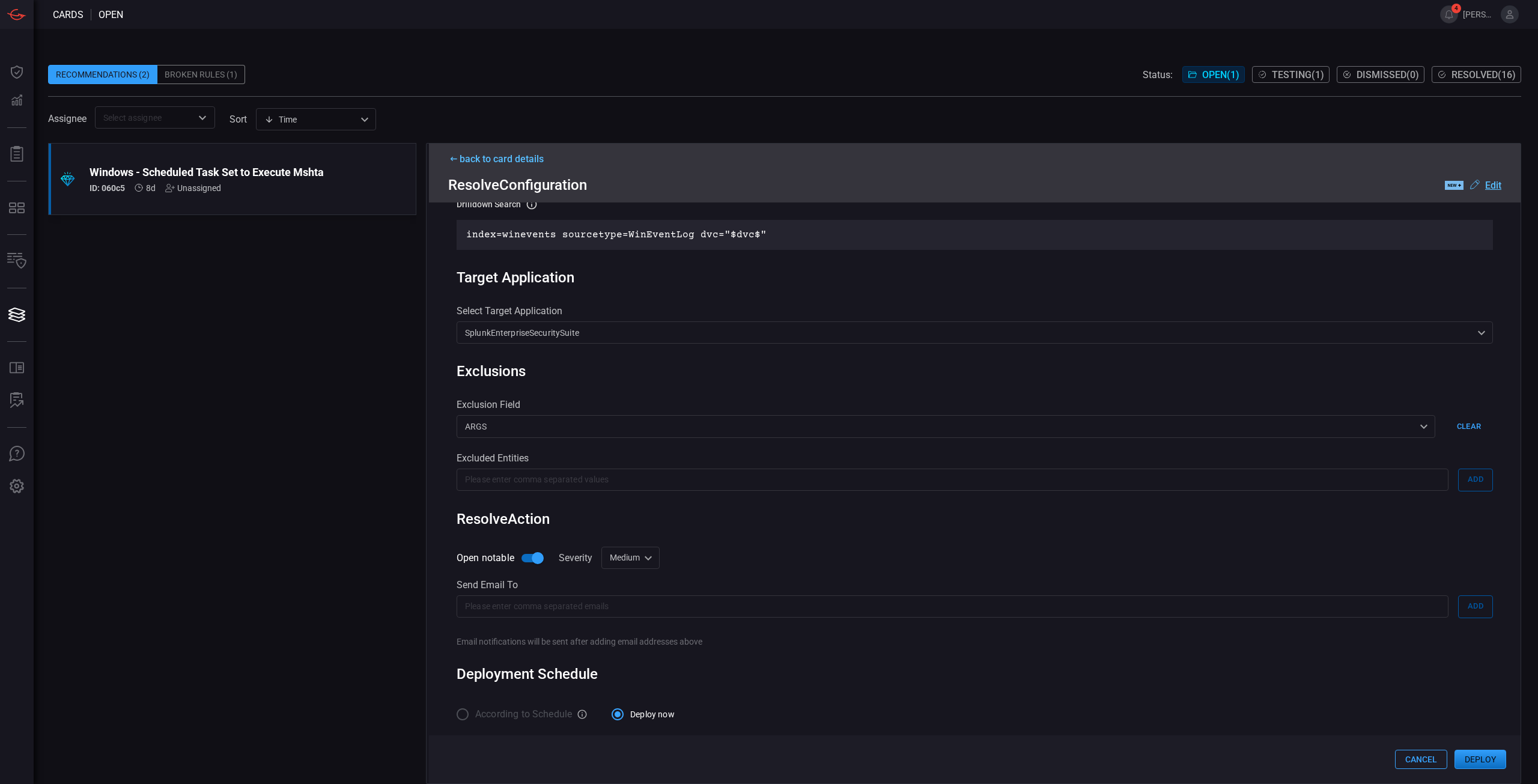
scroll to position [247, 0]
click at [1489, 752] on button "Deploy" at bounding box center [1480, 759] width 52 height 19
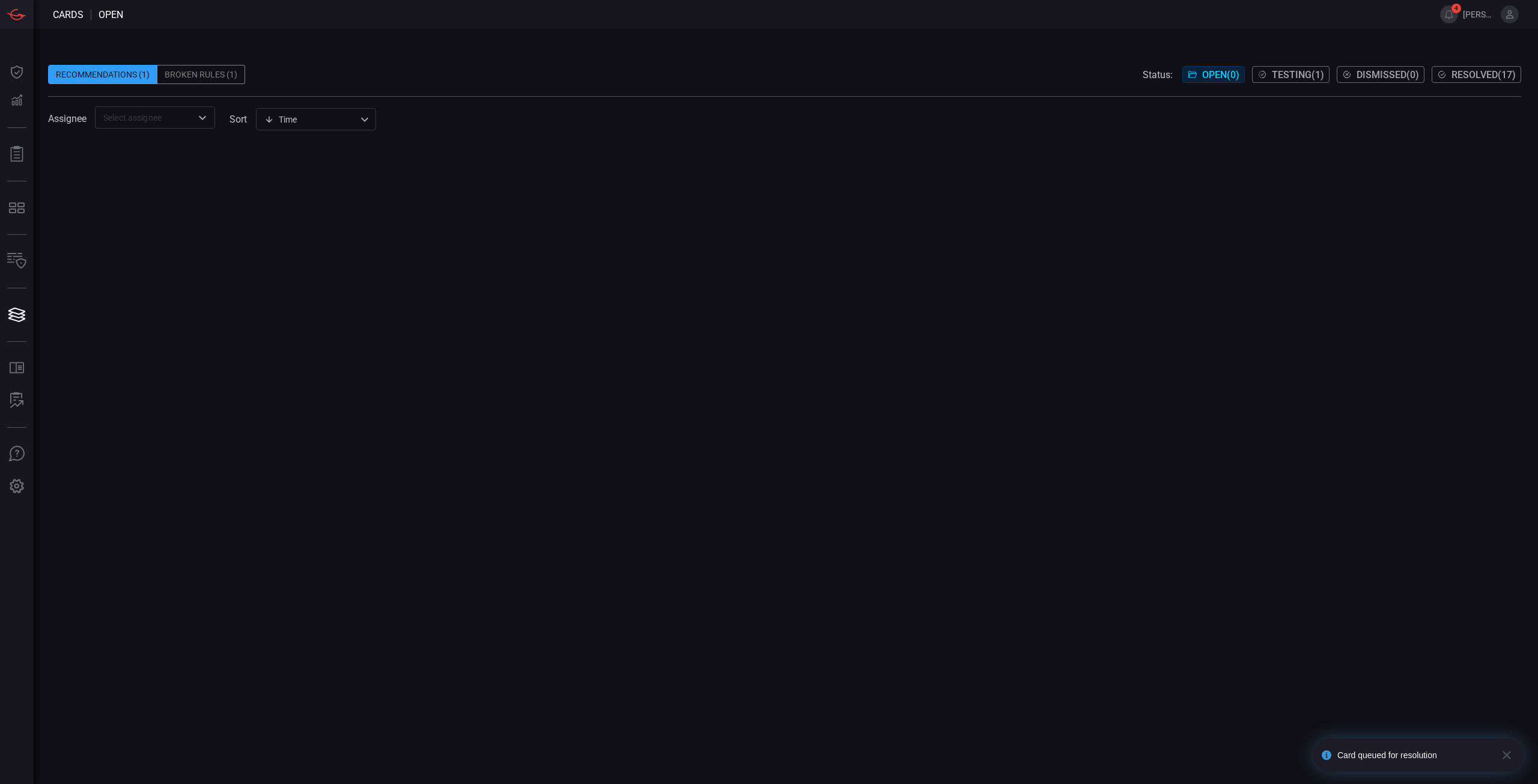
click at [209, 75] on div "Broken Rules (1)" at bounding box center [202, 74] width 88 height 19
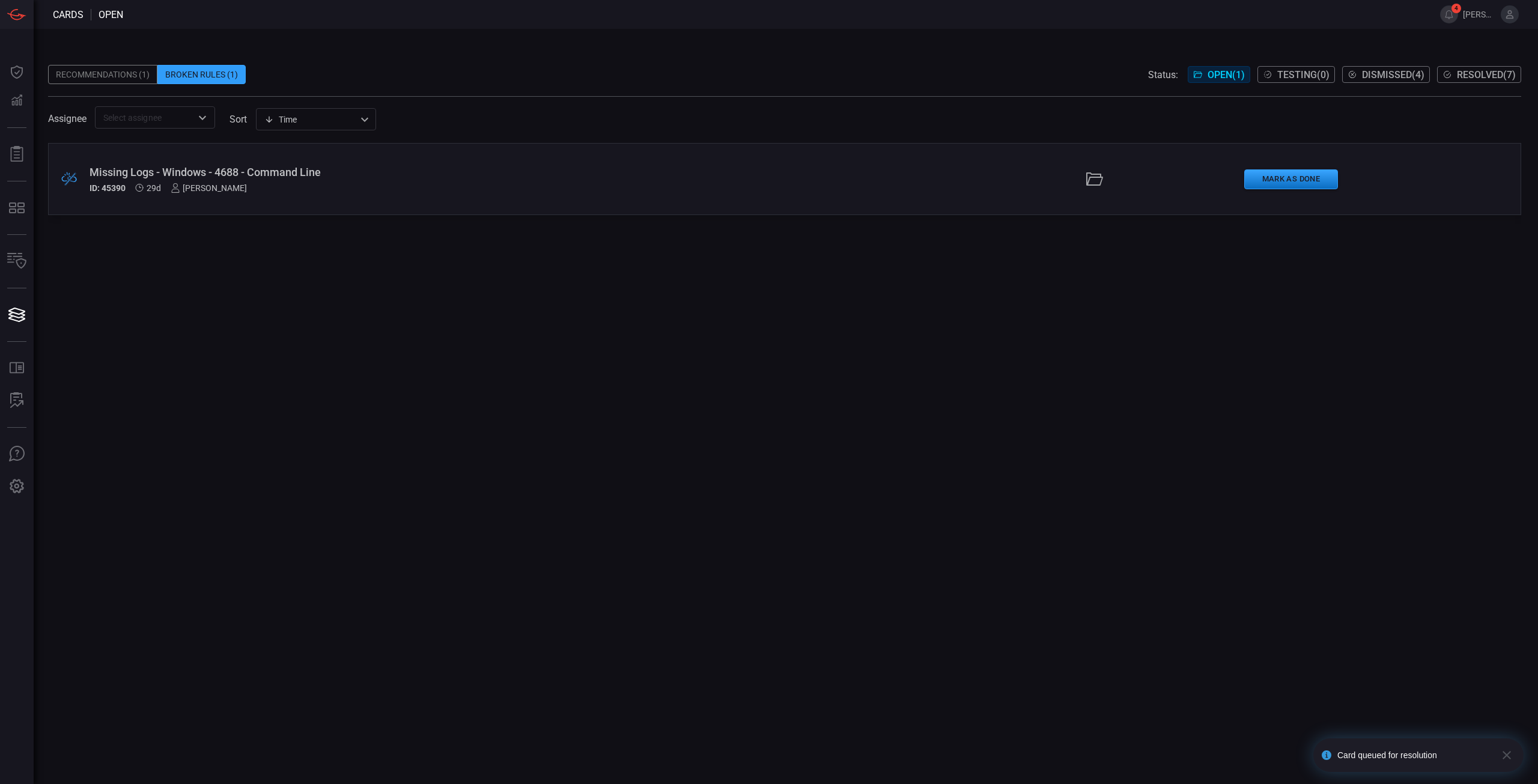
click at [131, 78] on div "Recommendations (1)" at bounding box center [102, 74] width 109 height 19
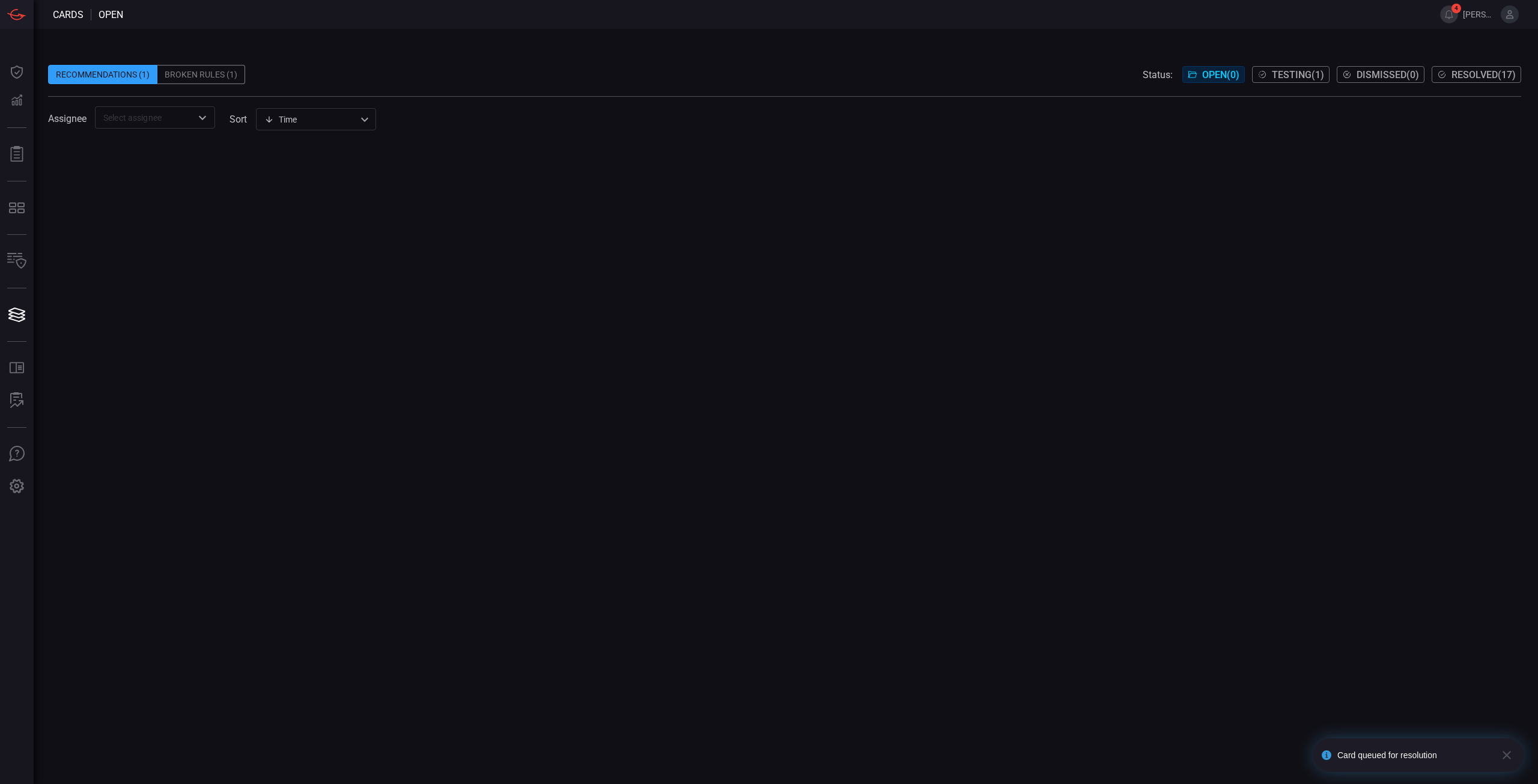
click at [567, 436] on div at bounding box center [784, 463] width 1473 height 641
